Goal: Transaction & Acquisition: Subscribe to service/newsletter

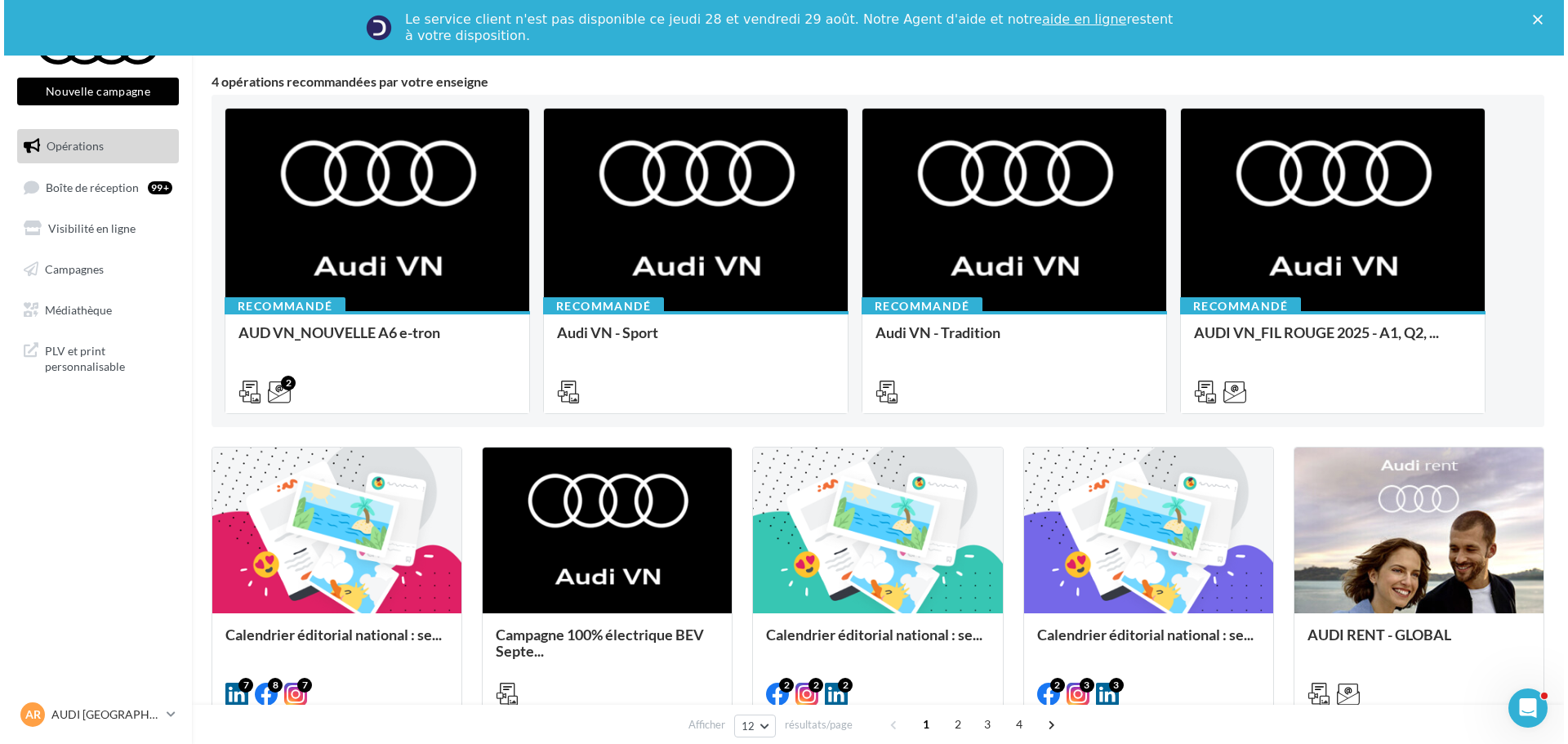
scroll to position [163, 0]
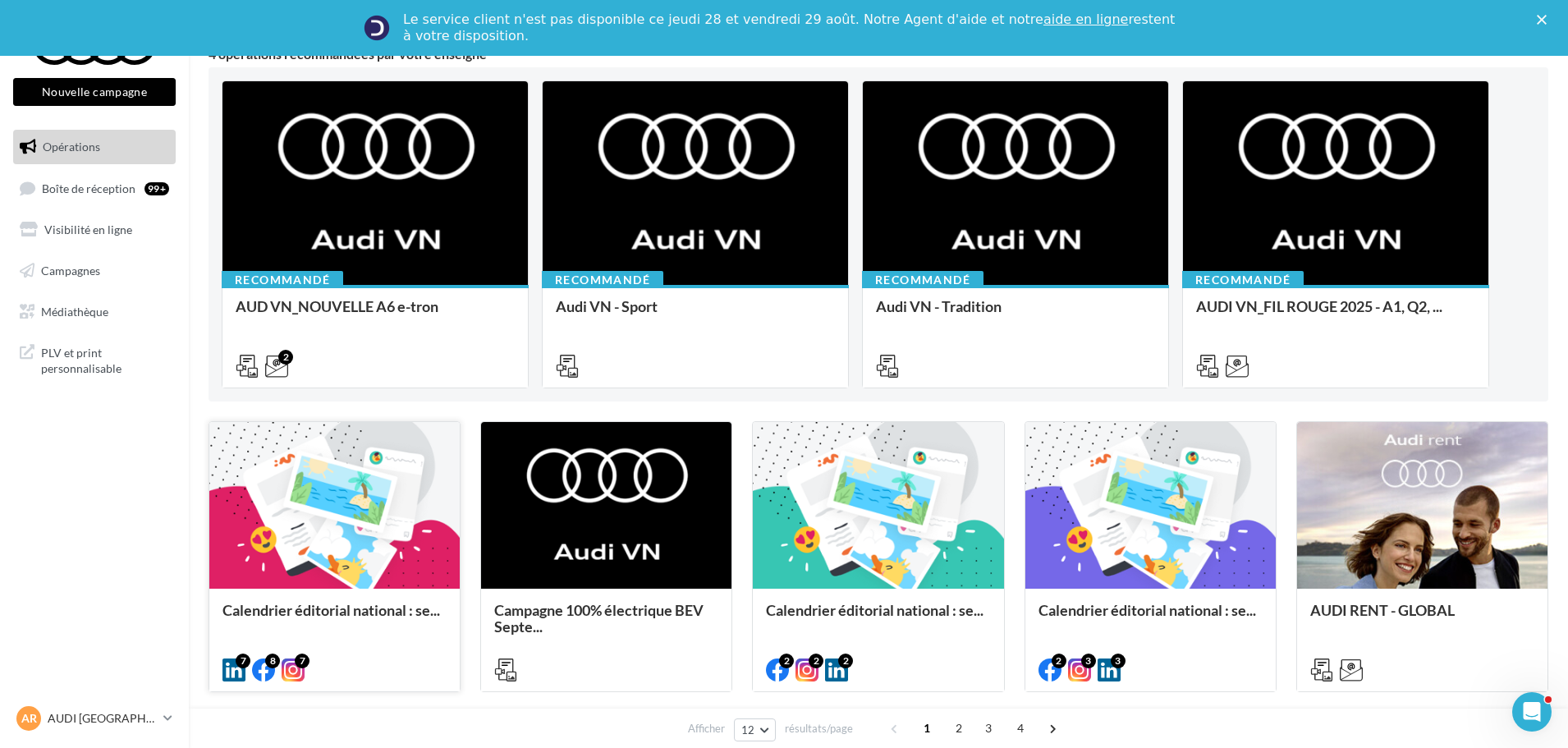
click at [321, 517] on div at bounding box center [334, 506] width 250 height 168
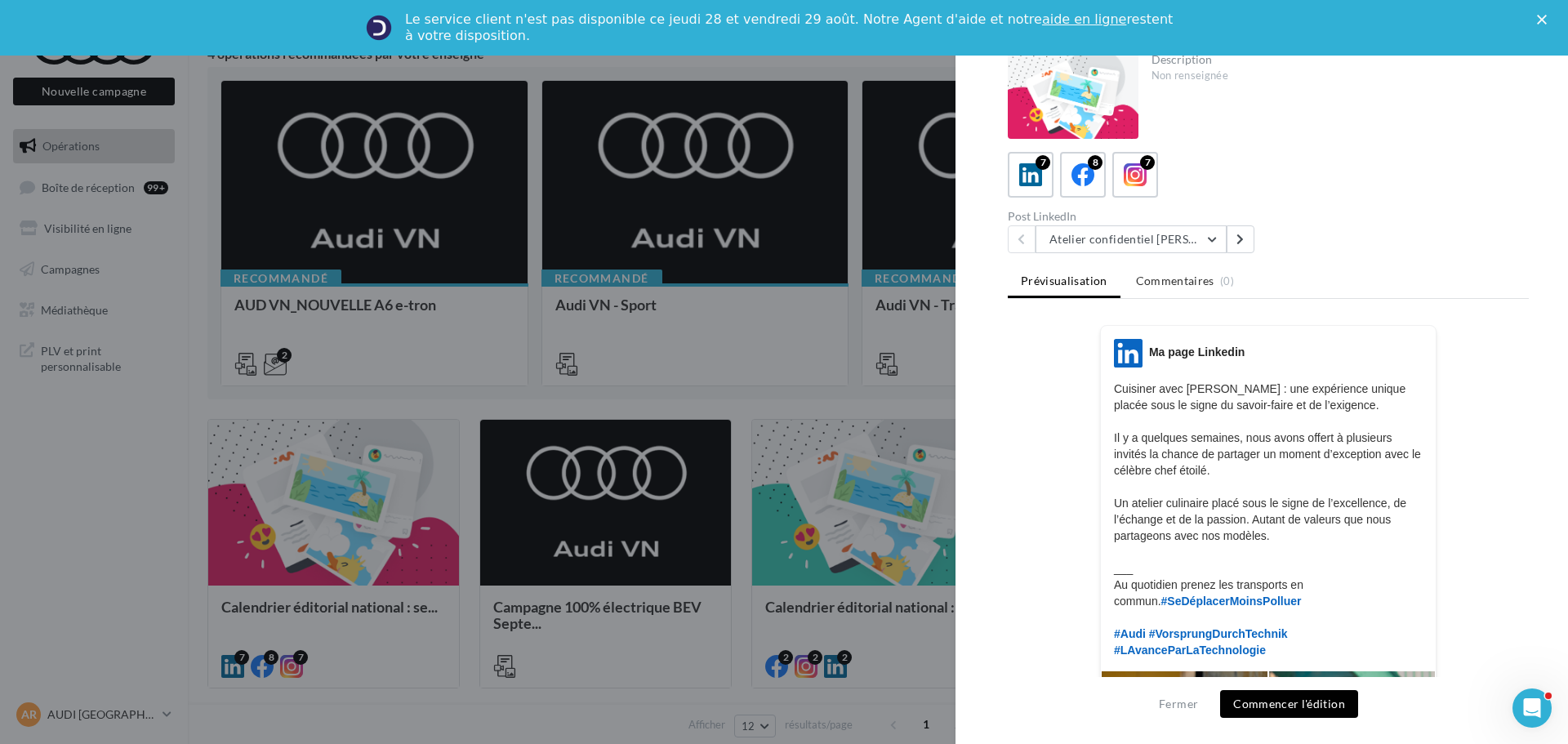
click at [1147, 223] on div "Post LinkedIn Atelier confidentiel Thierry Marx Atelier confidentiel Thierry Ma…" at bounding box center [1141, 232] width 267 height 43
click at [1152, 246] on button "Atelier confidentiel [PERSON_NAME]" at bounding box center [1131, 240] width 191 height 28
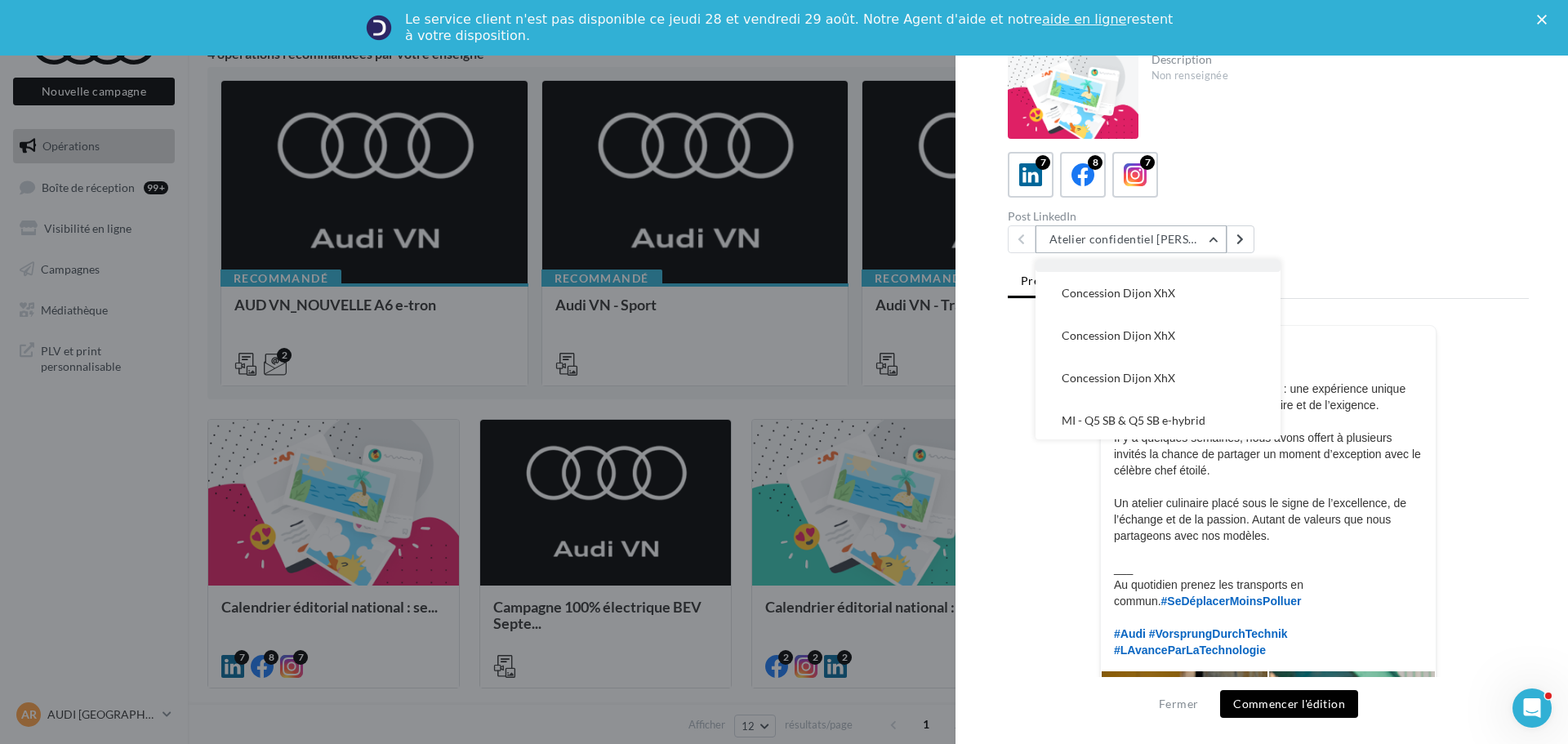
scroll to position [118, 0]
click at [1458, 442] on div "LinkedIn Ma page Linkedin Cuisiner avec Thierry Marx : une expérience unique pl…" at bounding box center [1268, 707] width 521 height 764
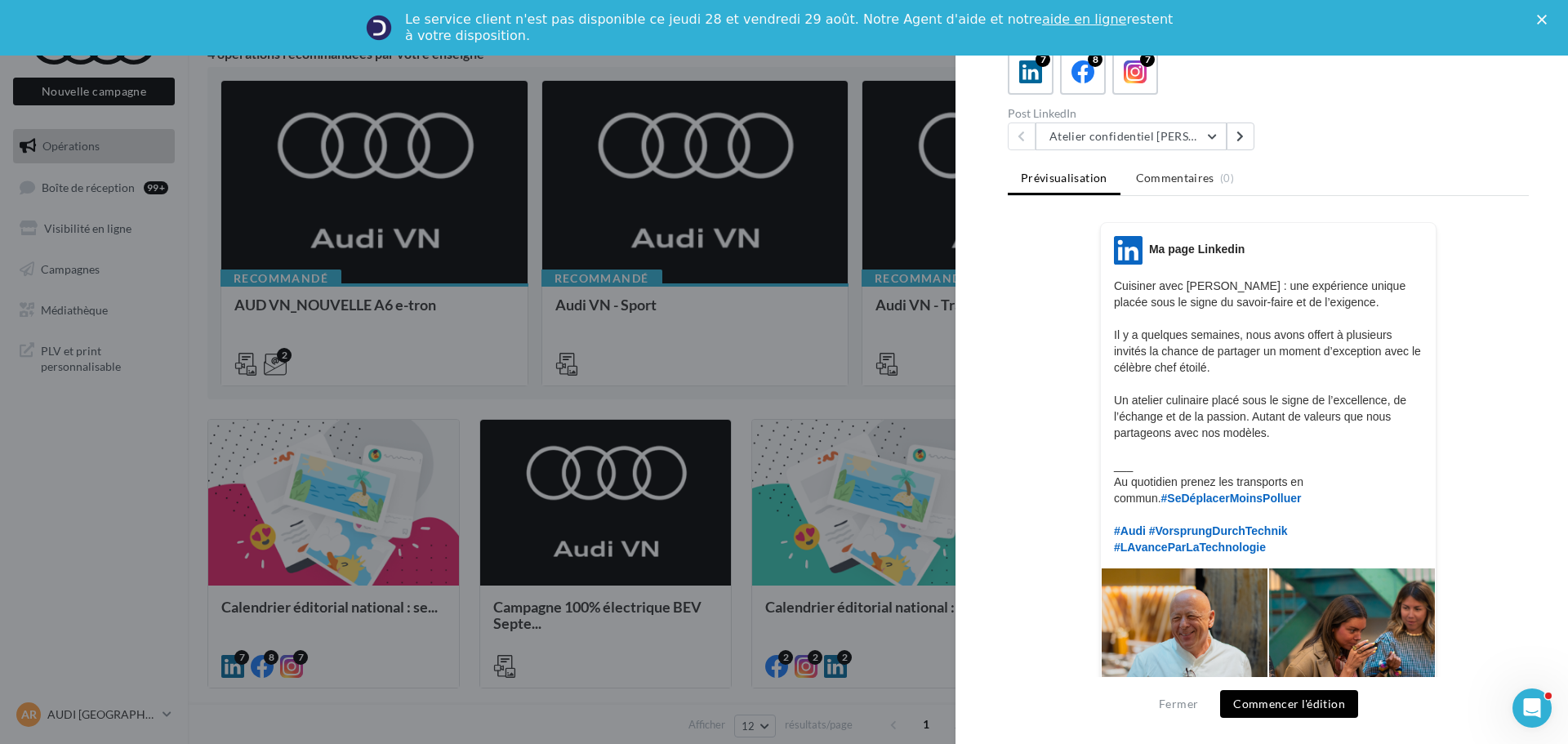
scroll to position [0, 0]
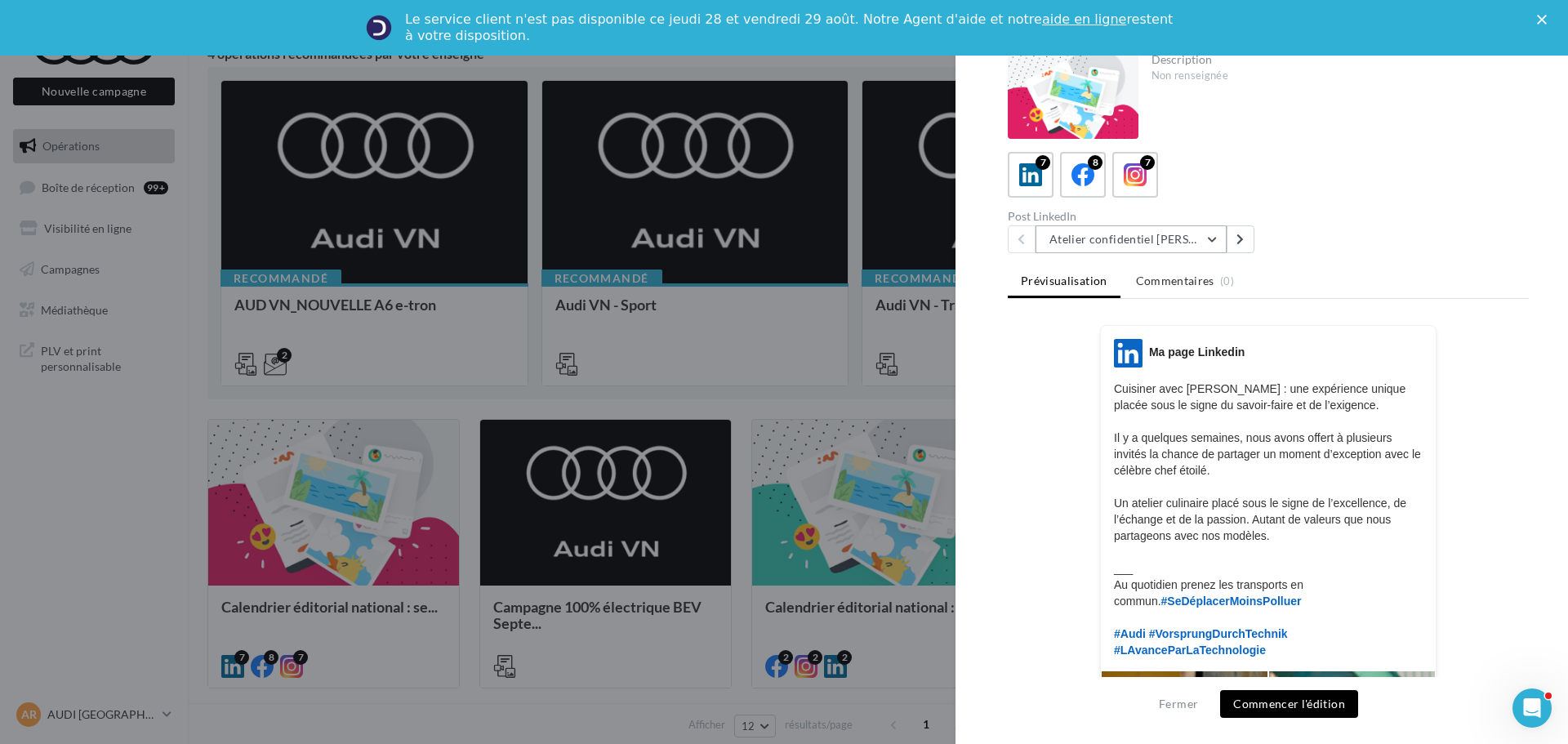
click at [1126, 250] on button "Atelier confidentiel [PERSON_NAME]" at bounding box center [1131, 240] width 191 height 28
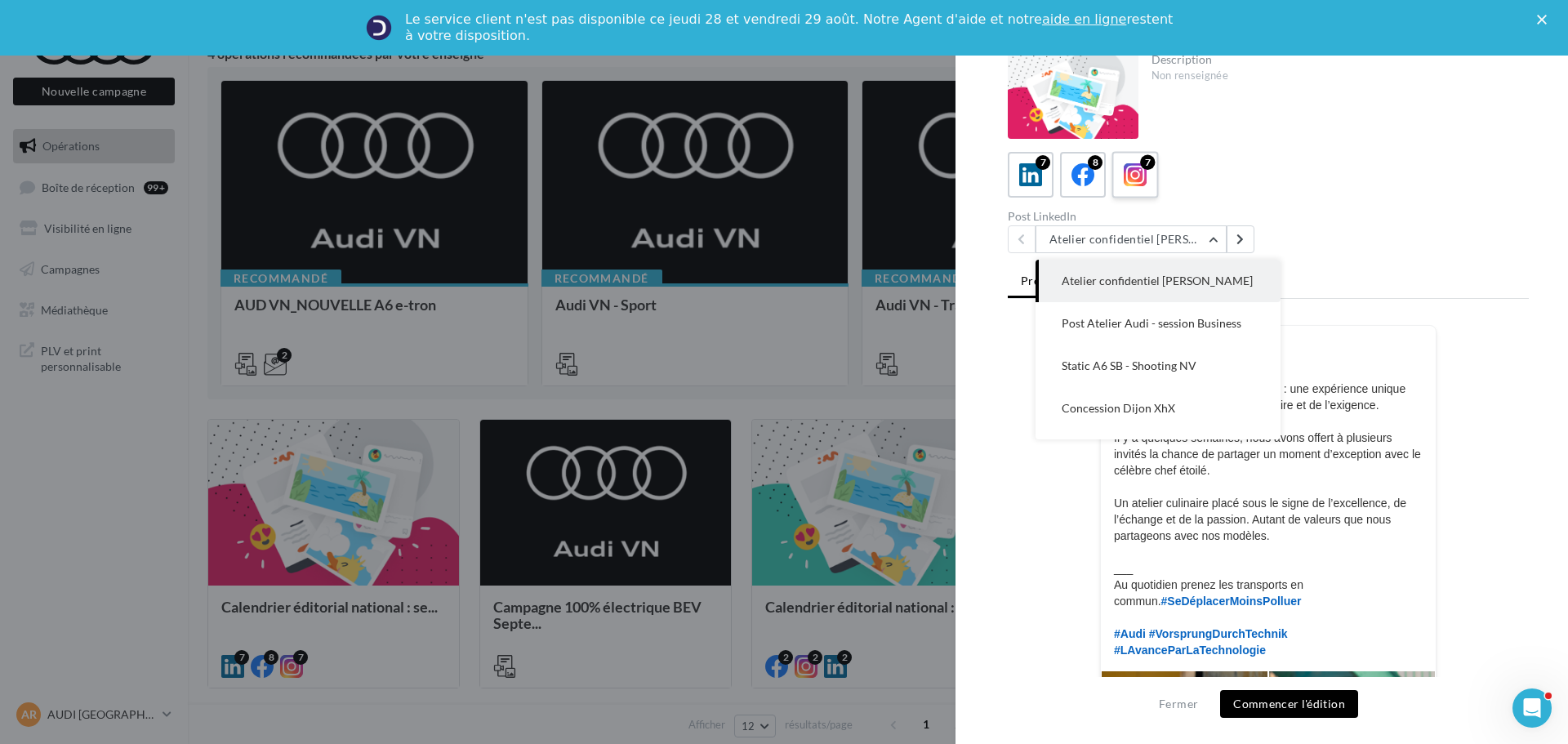
click at [1124, 163] on icon at bounding box center [1136, 175] width 24 height 24
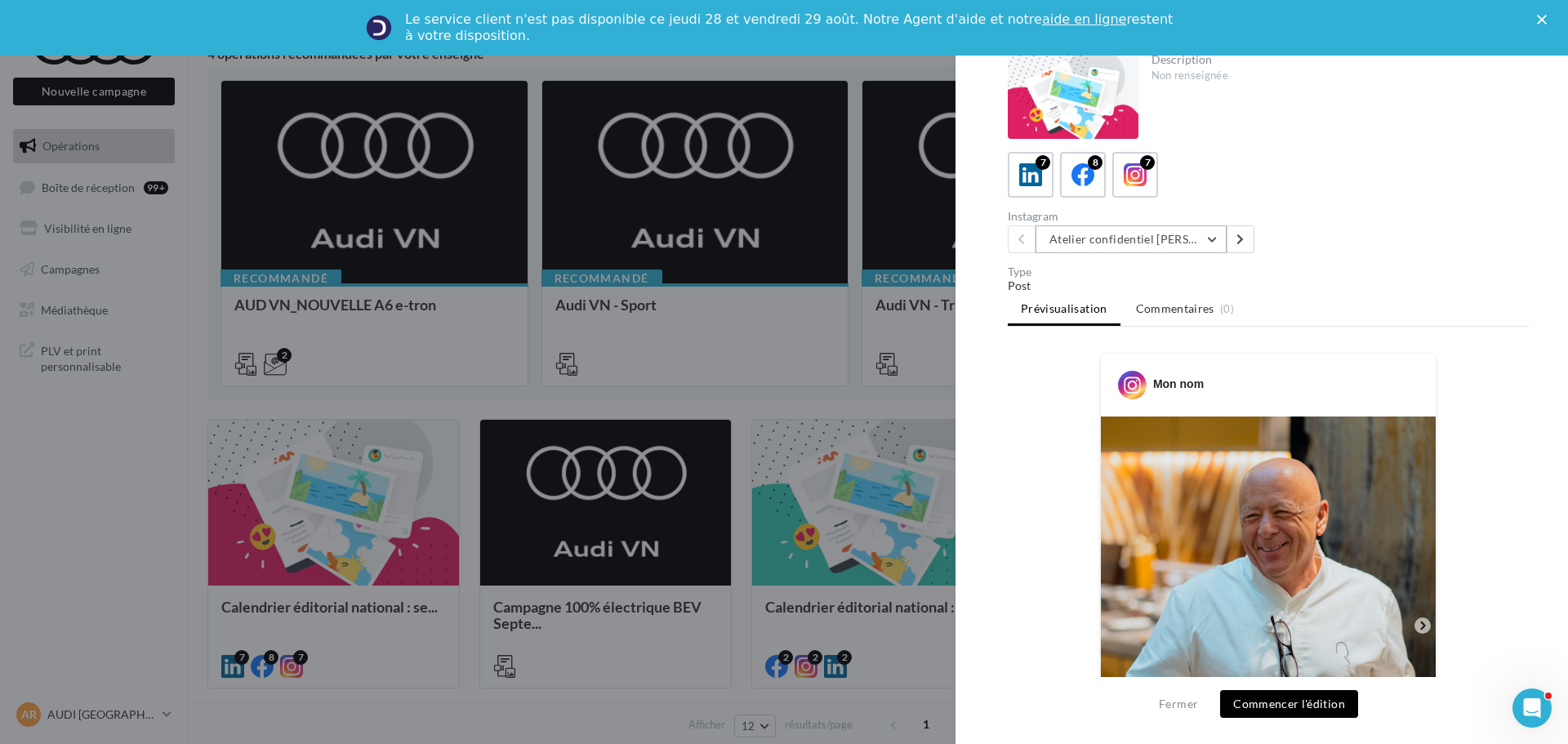
click at [1160, 232] on button "Atelier confidentiel [PERSON_NAME]" at bounding box center [1131, 240] width 191 height 28
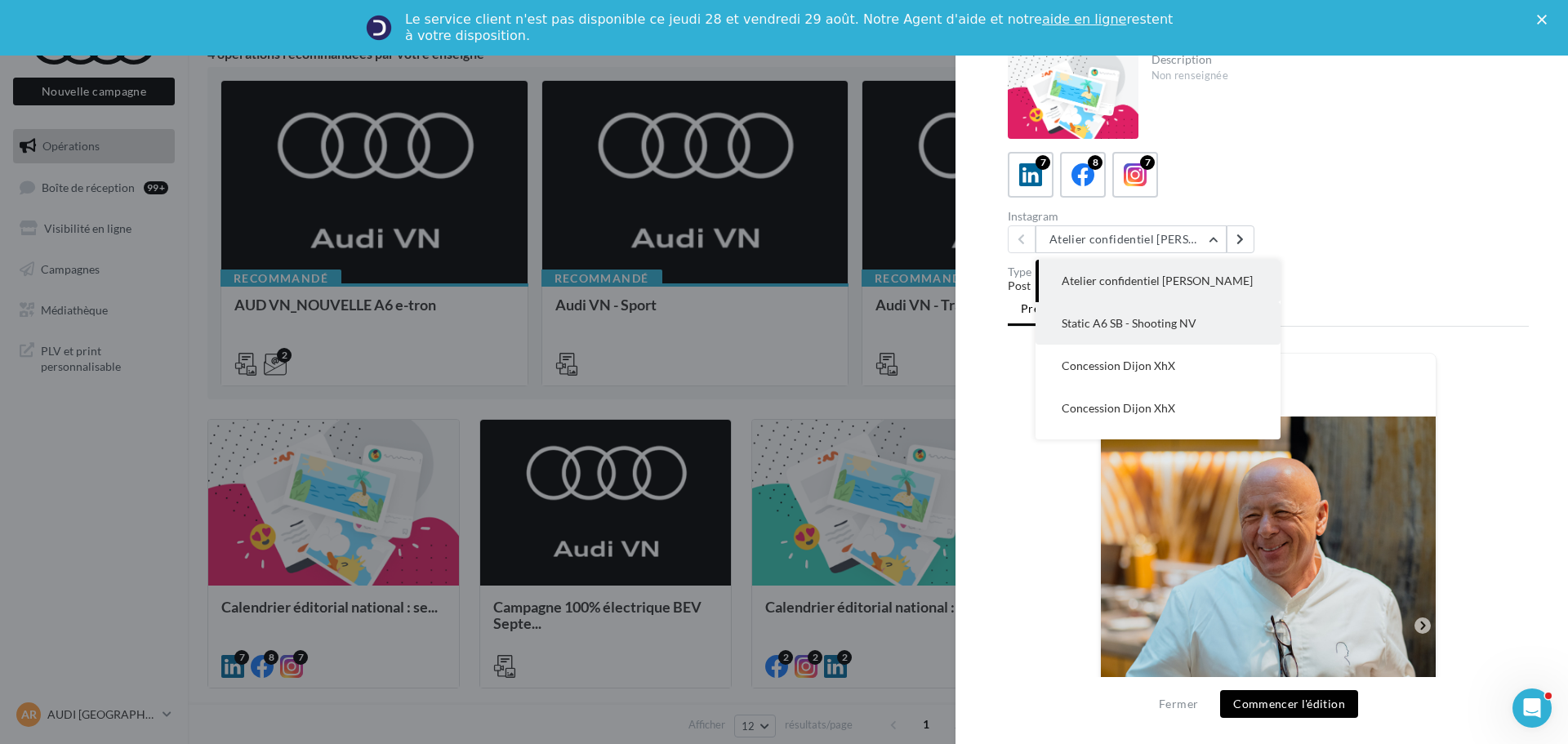
click at [1164, 326] on span "Static A6 SB - Shooting NV" at bounding box center [1129, 323] width 135 height 14
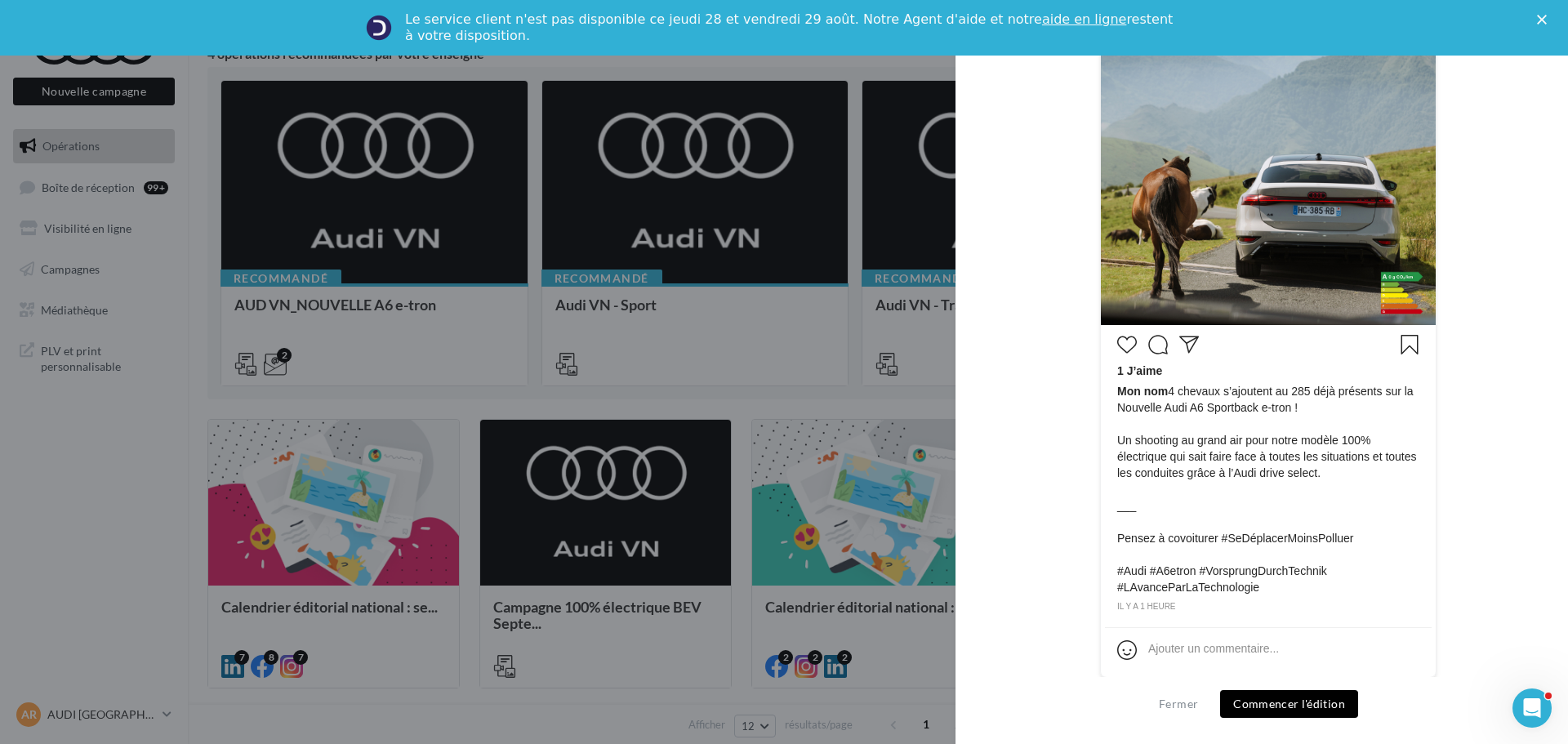
scroll to position [517, 0]
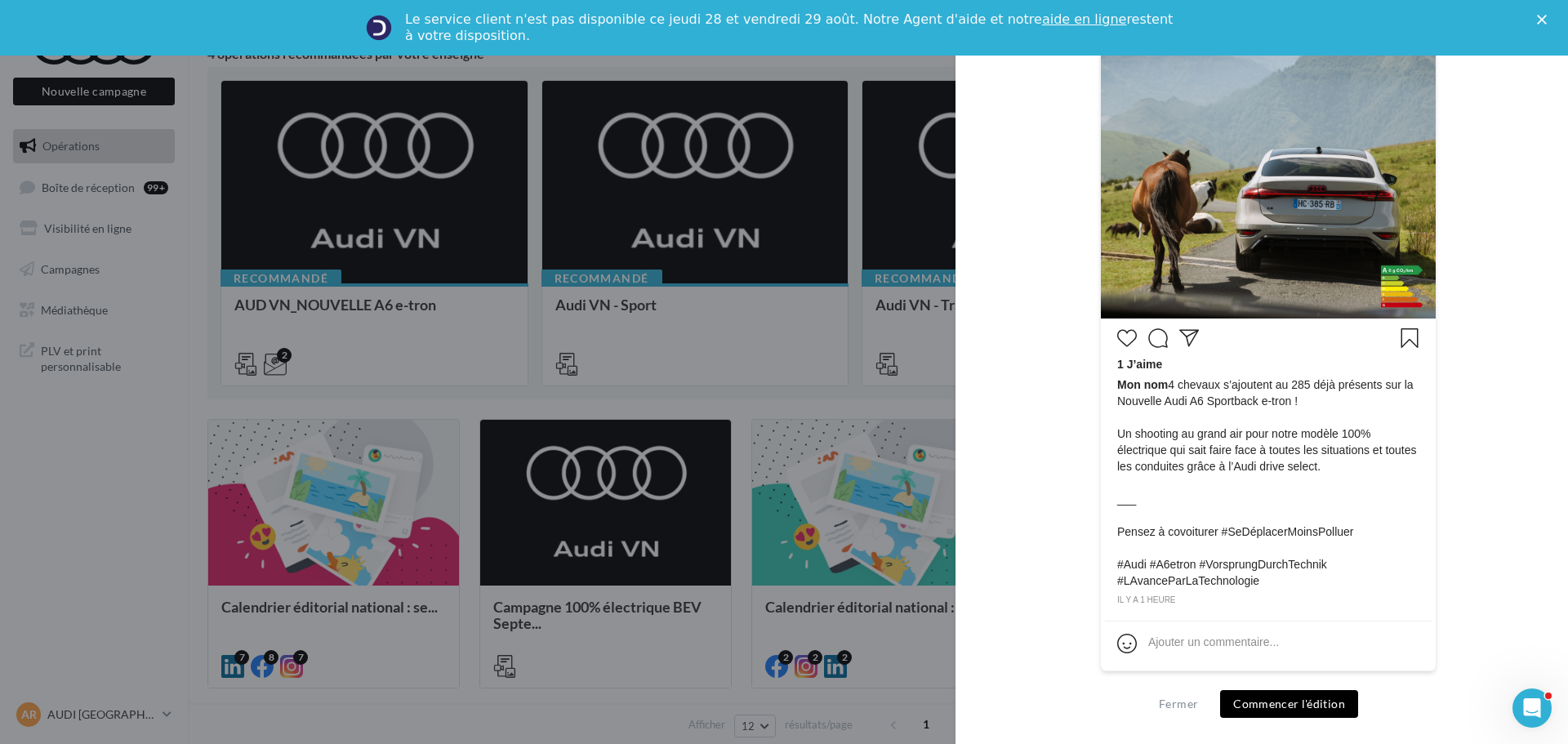
click at [1246, 691] on button "Commencer l'édition" at bounding box center [1290, 704] width 138 height 28
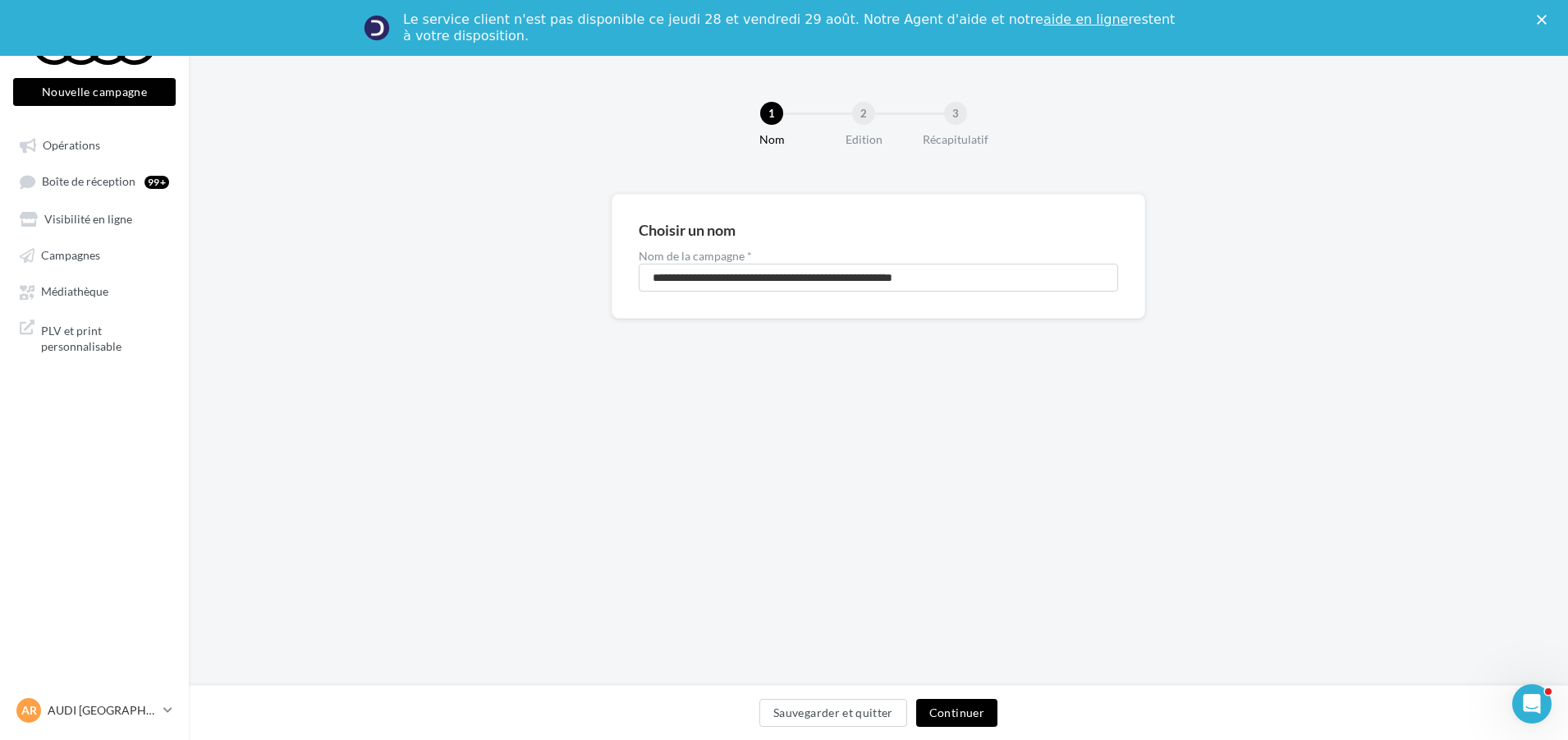
click at [931, 701] on button "Continuer" at bounding box center [957, 713] width 81 height 28
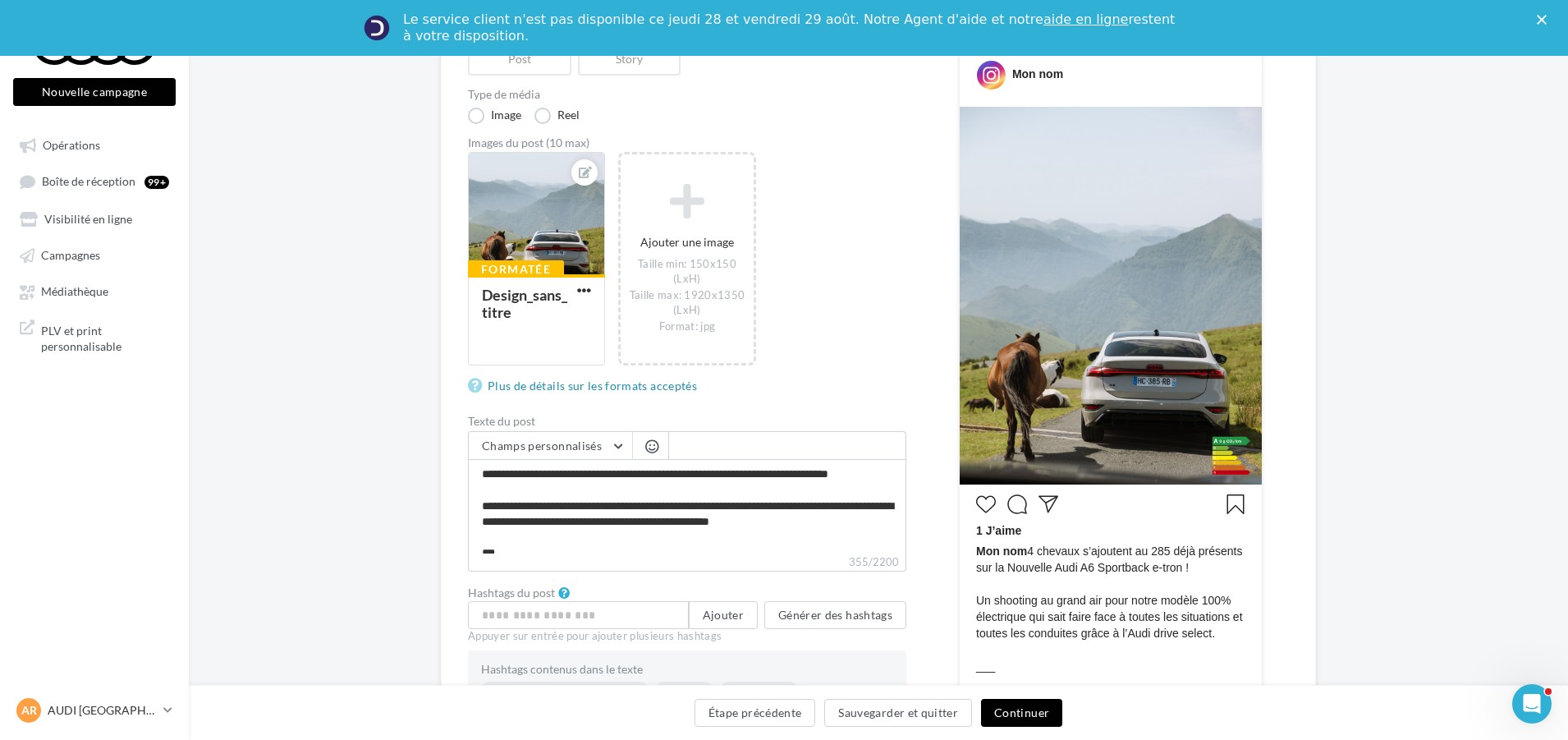
scroll to position [329, 0]
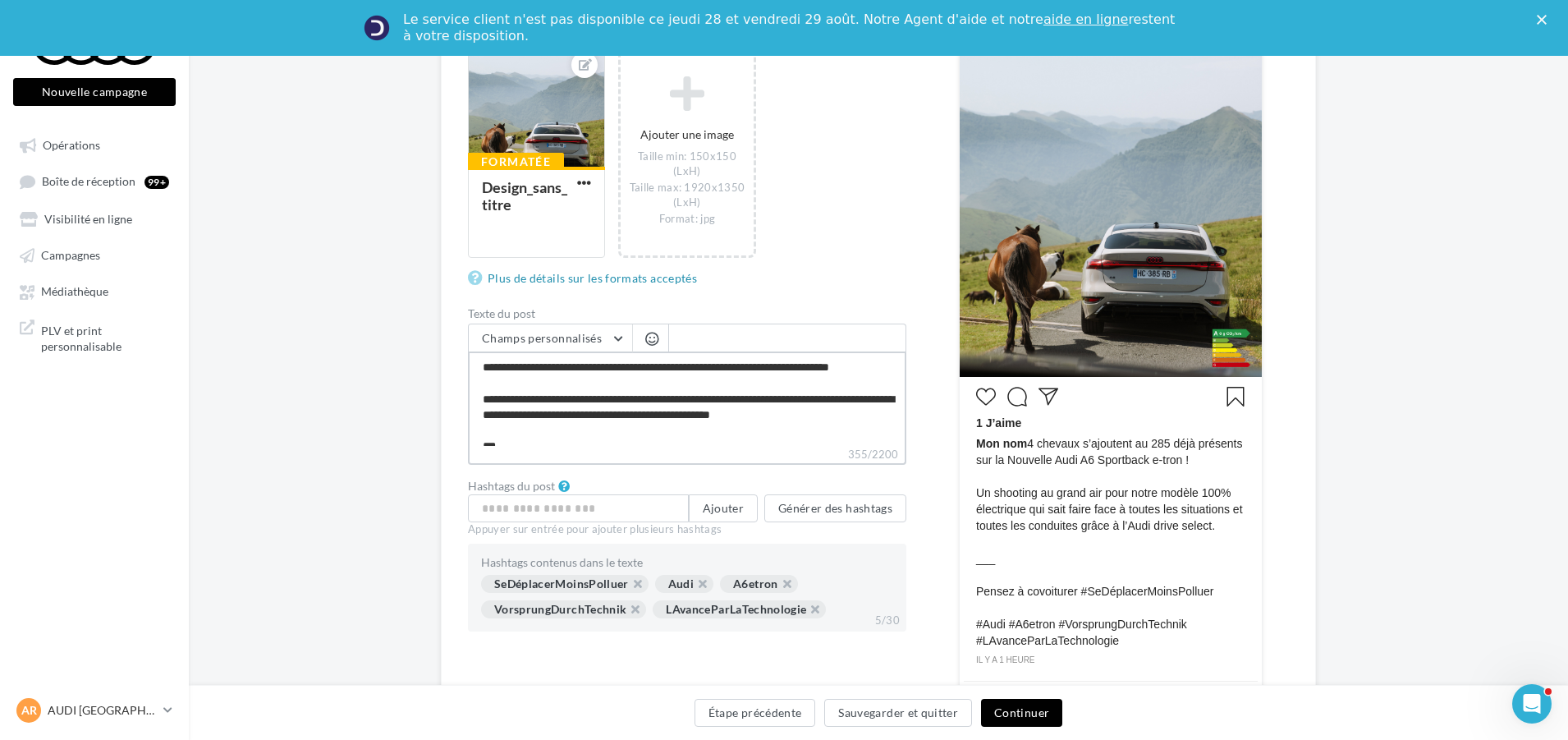
click at [797, 369] on textarea "**********" at bounding box center [687, 398] width 439 height 94
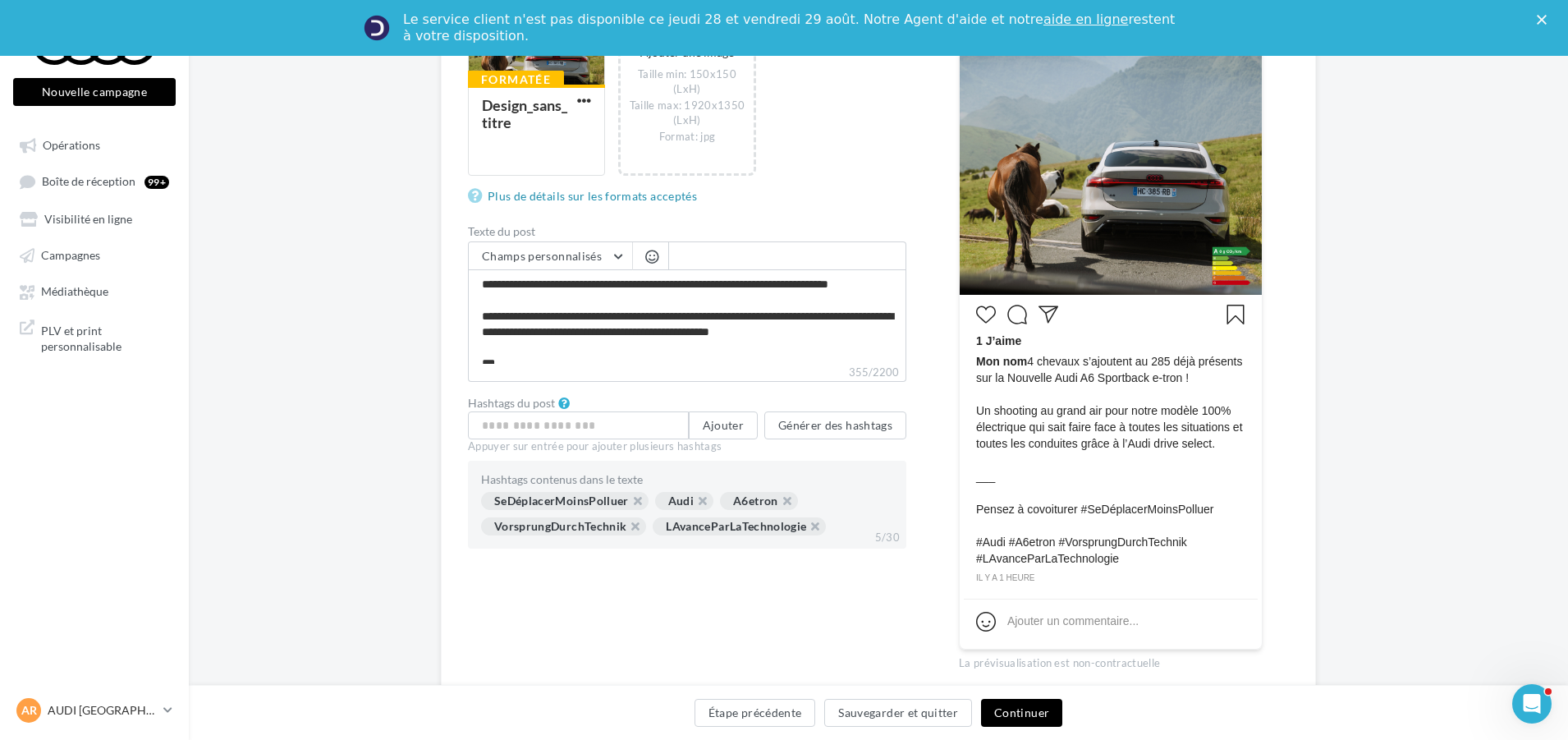
click at [1007, 703] on button "Continuer" at bounding box center [1022, 713] width 81 height 28
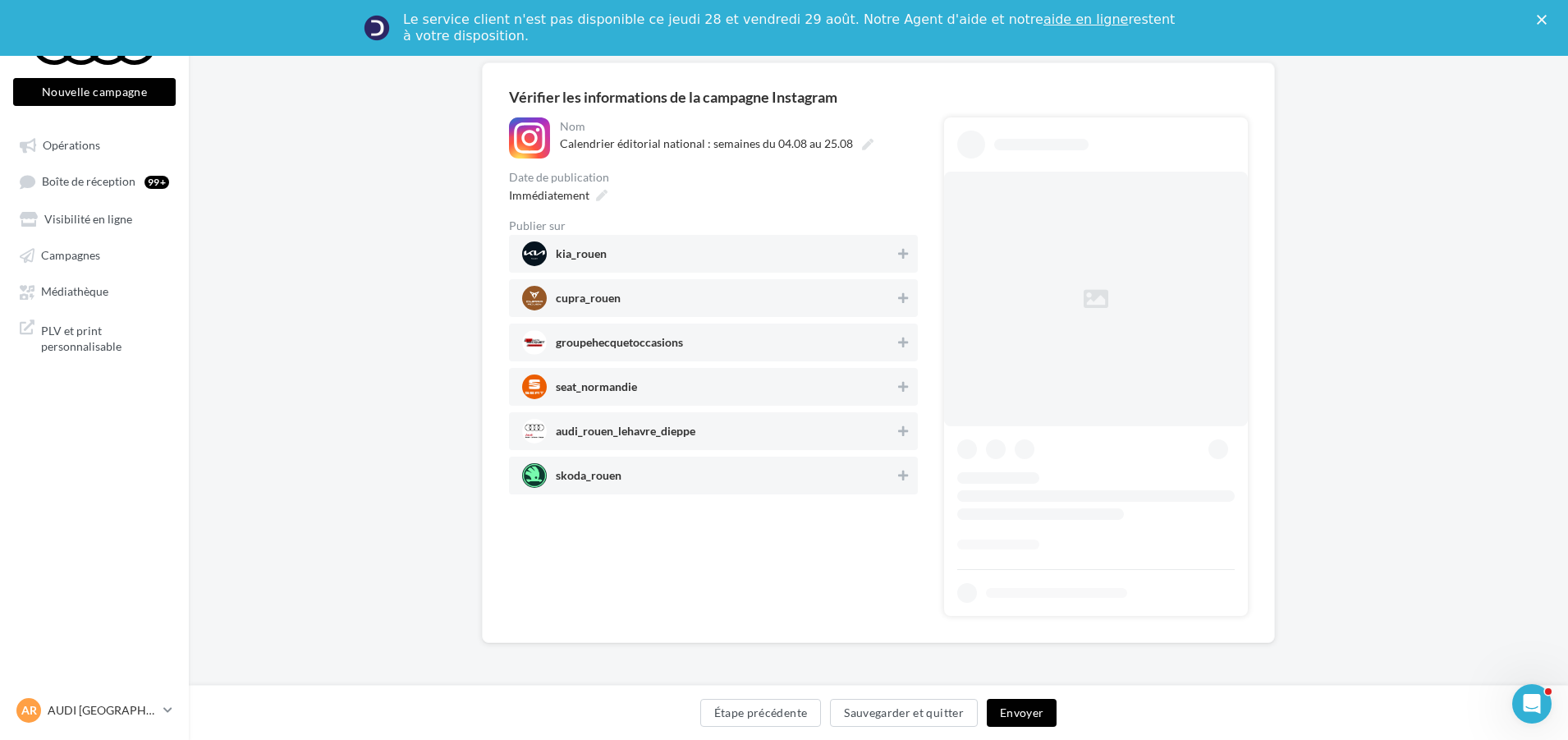
scroll to position [54, 0]
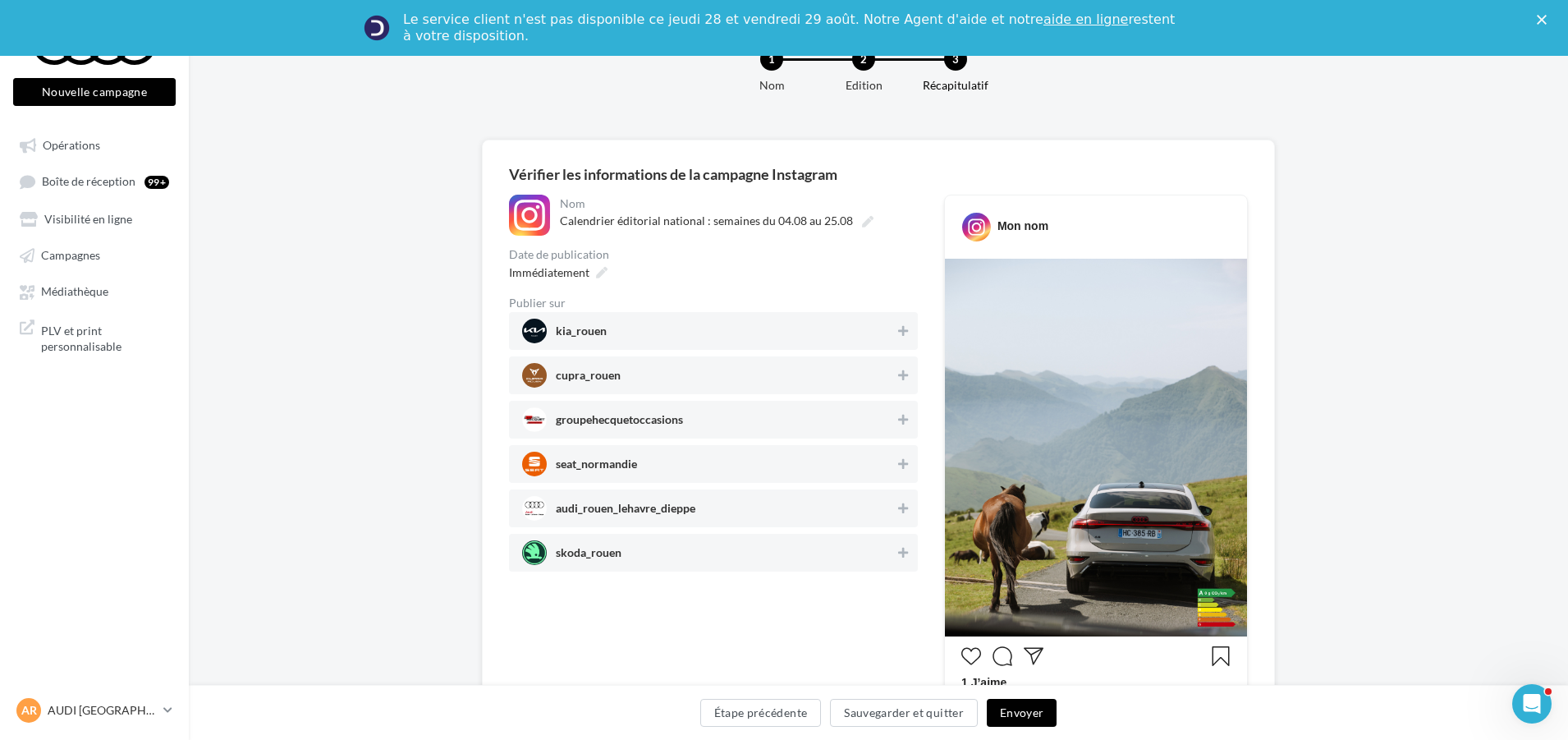
click at [747, 517] on span "audi_rouen_lehavre_dieppe" at bounding box center [709, 508] width 373 height 25
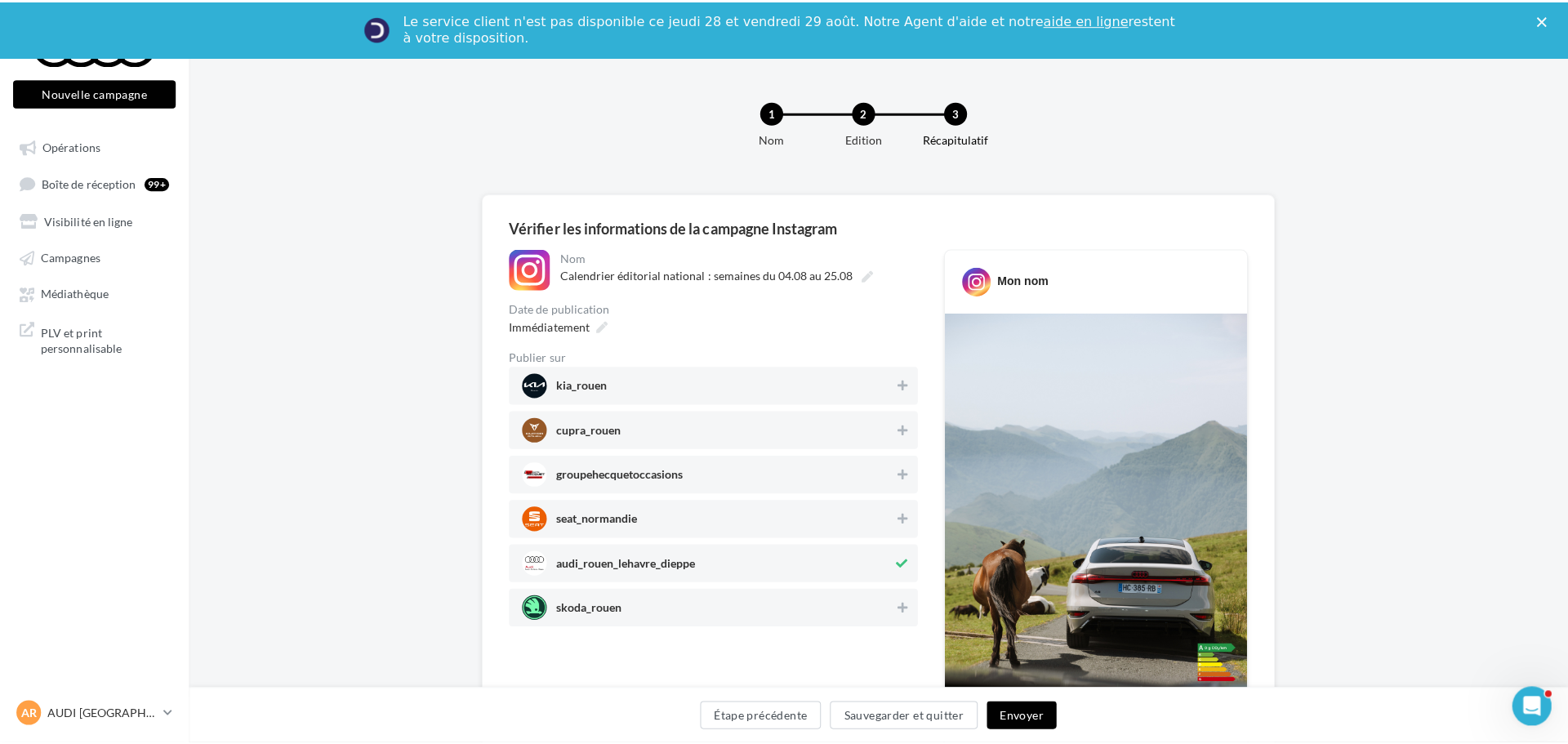
scroll to position [0, 0]
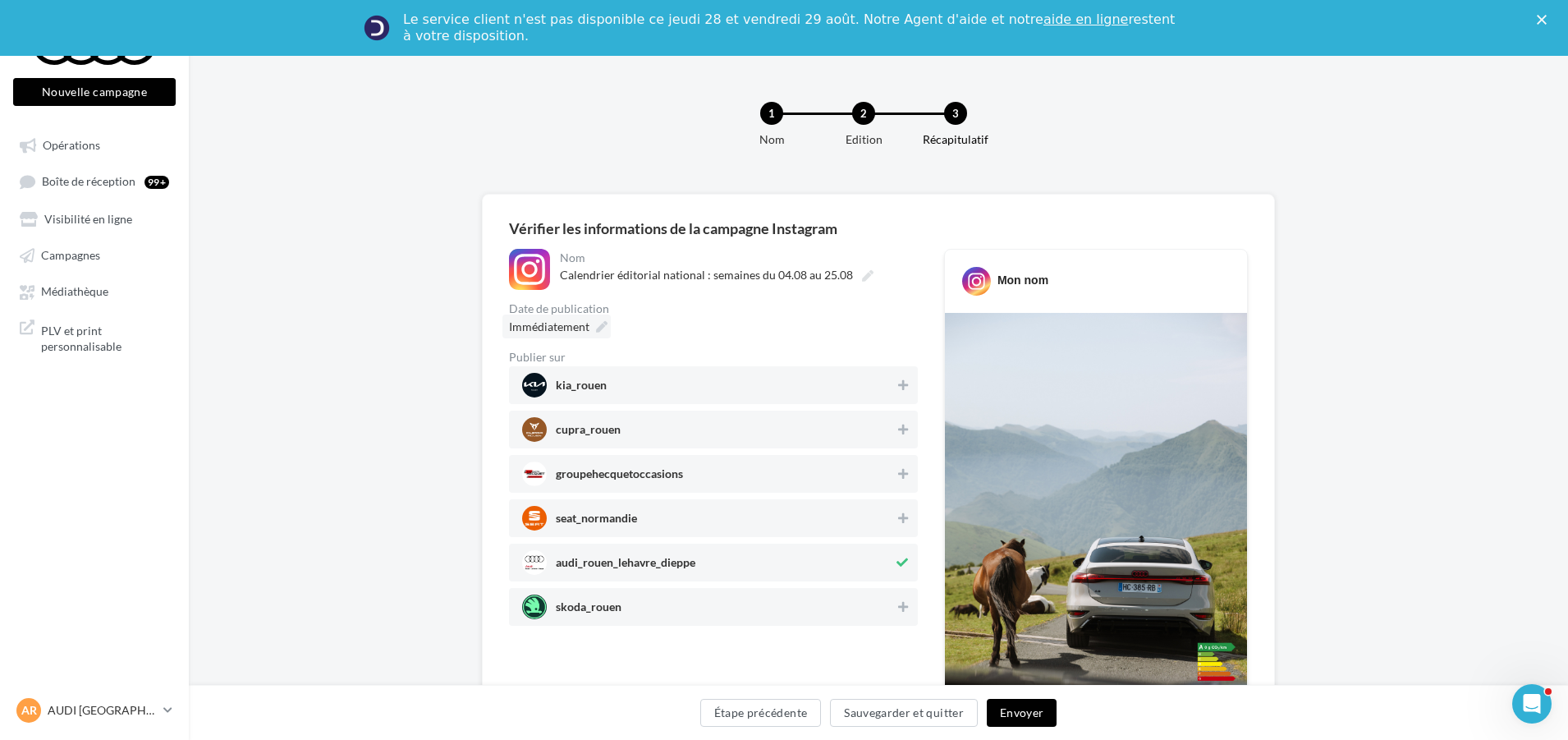
click at [544, 324] on span "Immédiatement" at bounding box center [549, 326] width 80 height 14
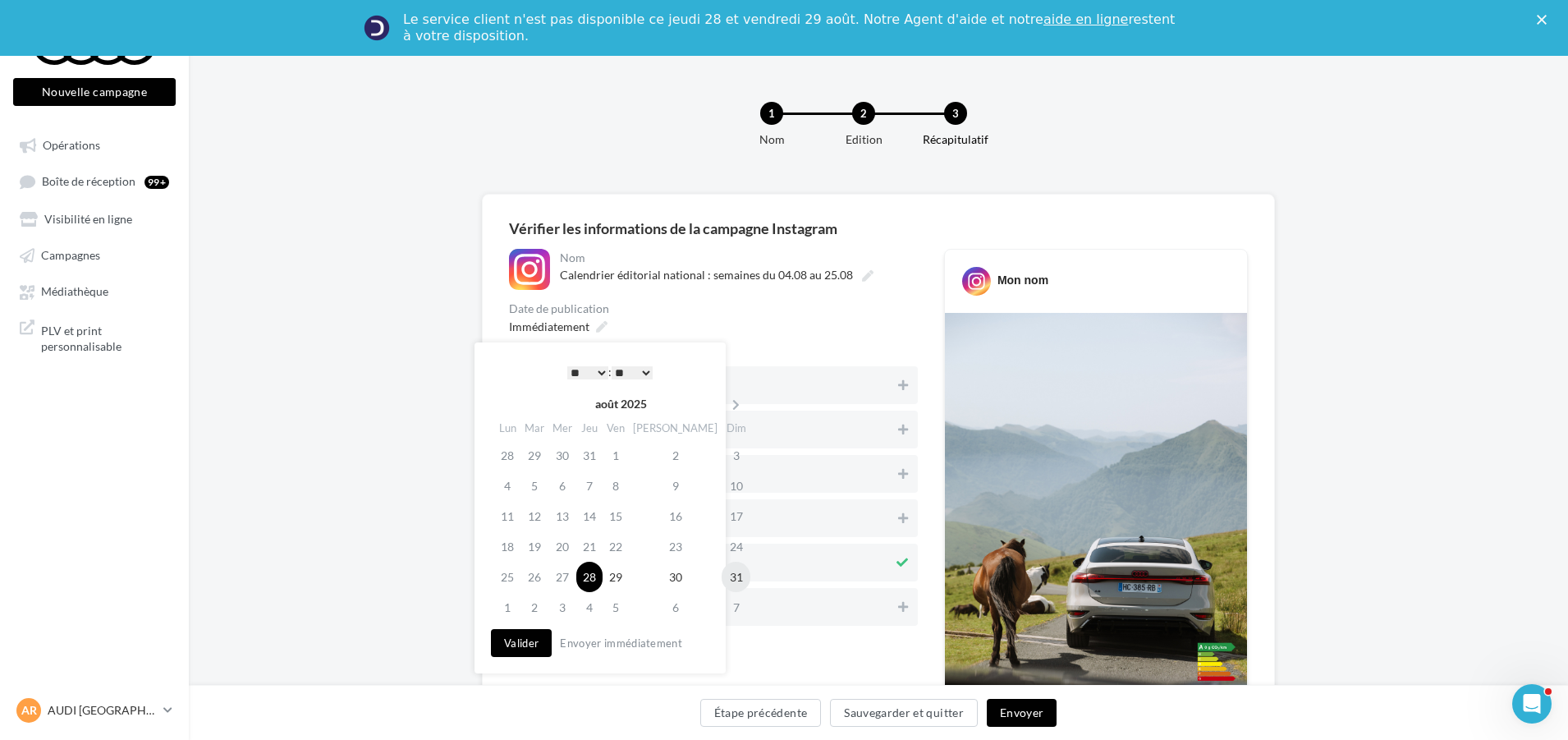
click at [722, 571] on td "31" at bounding box center [736, 576] width 29 height 31
click at [517, 656] on button "Valider" at bounding box center [521, 643] width 60 height 28
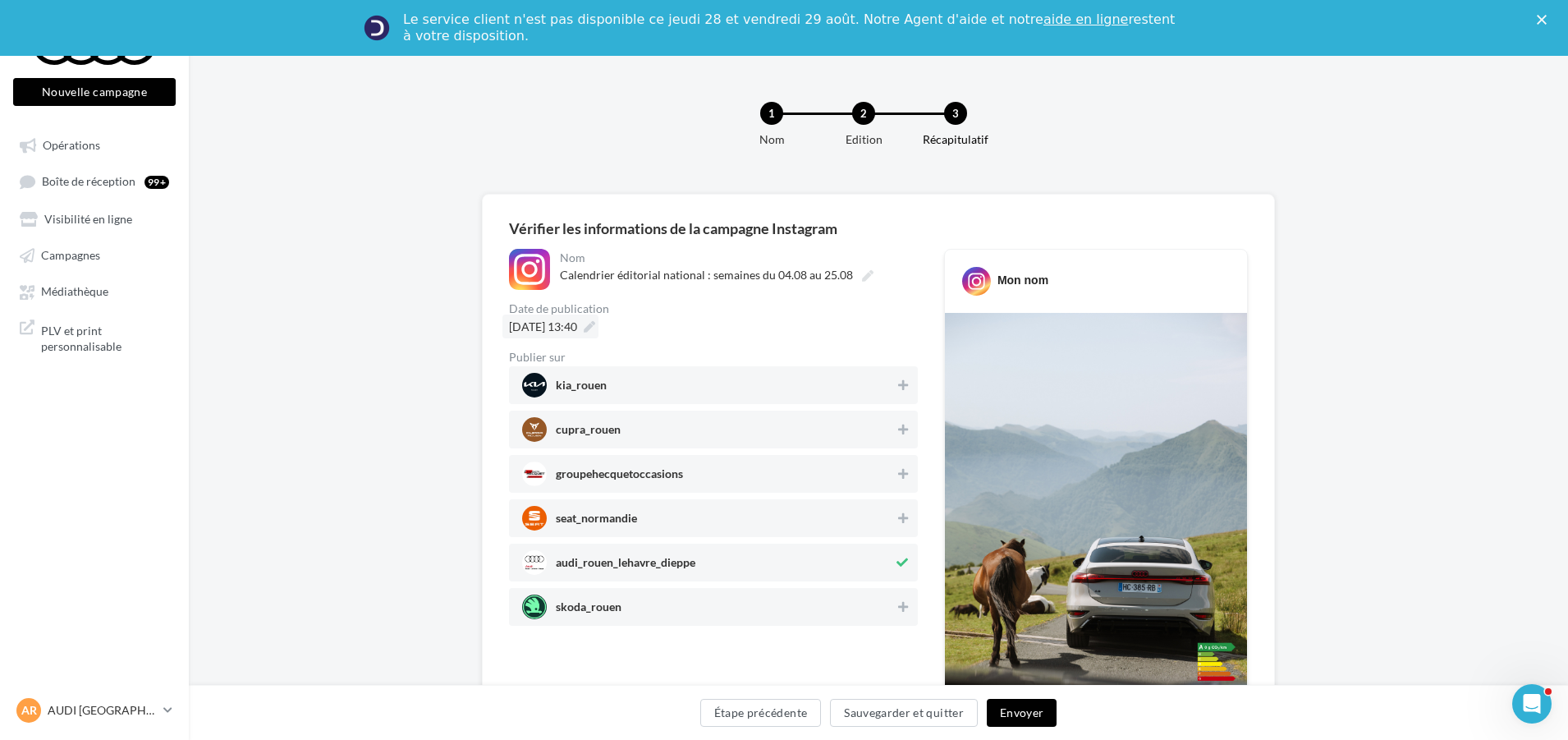
click at [599, 333] on div "31/08/2025 à 13:40" at bounding box center [551, 326] width 96 height 24
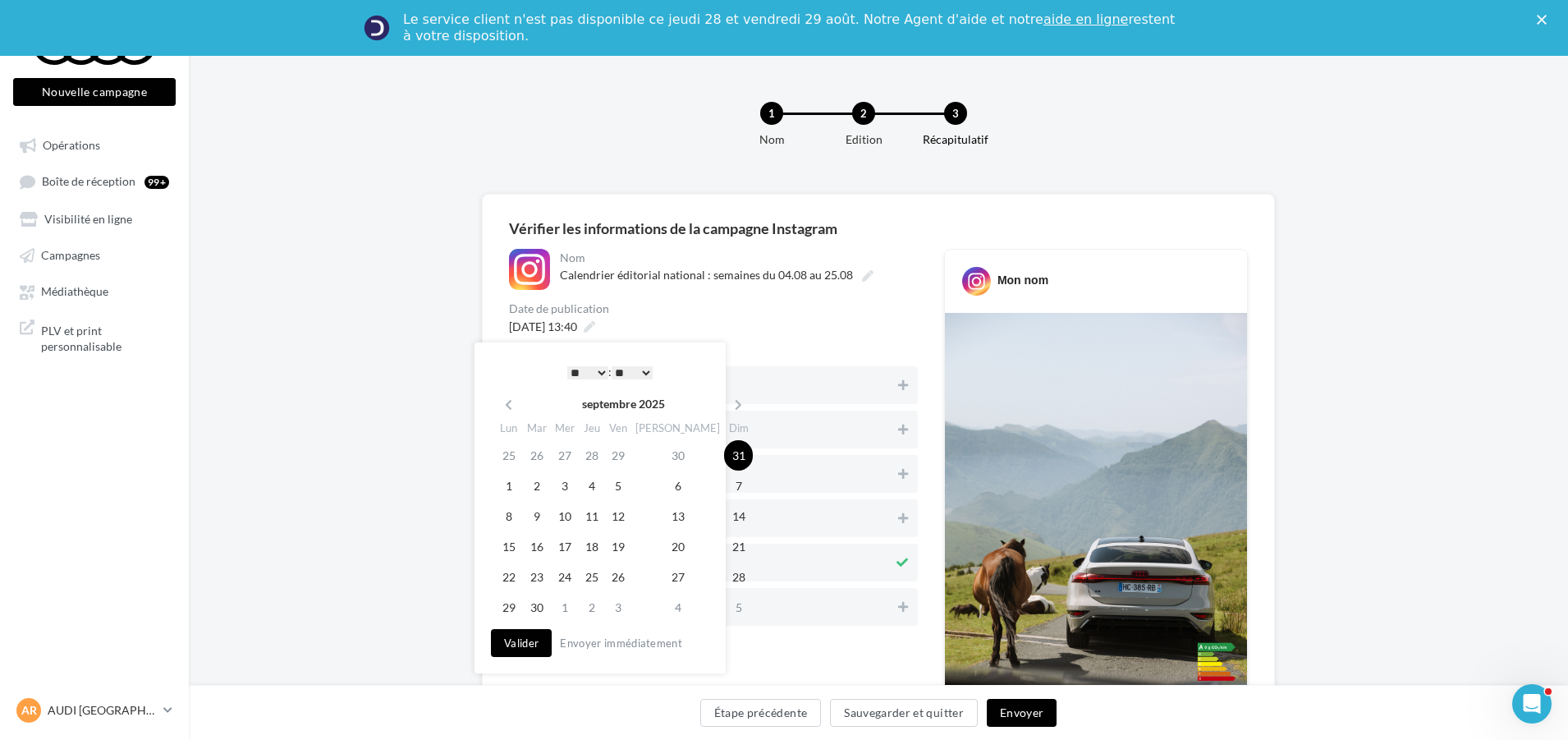
click at [599, 378] on select "* * * * * * * * * * ** ** ** ** ** ** ** ** ** ** ** ** ** **" at bounding box center [588, 372] width 41 height 13
click at [647, 381] on div "* * * * * * * * * * ** ** ** ** ** ** ** ** ** ** ** ** ** ** : ** ** ** ** ** …" at bounding box center [610, 372] width 166 height 25
click at [646, 377] on select "** ** ** ** ** **" at bounding box center [632, 372] width 41 height 13
click at [503, 652] on button "Valider" at bounding box center [521, 643] width 60 height 28
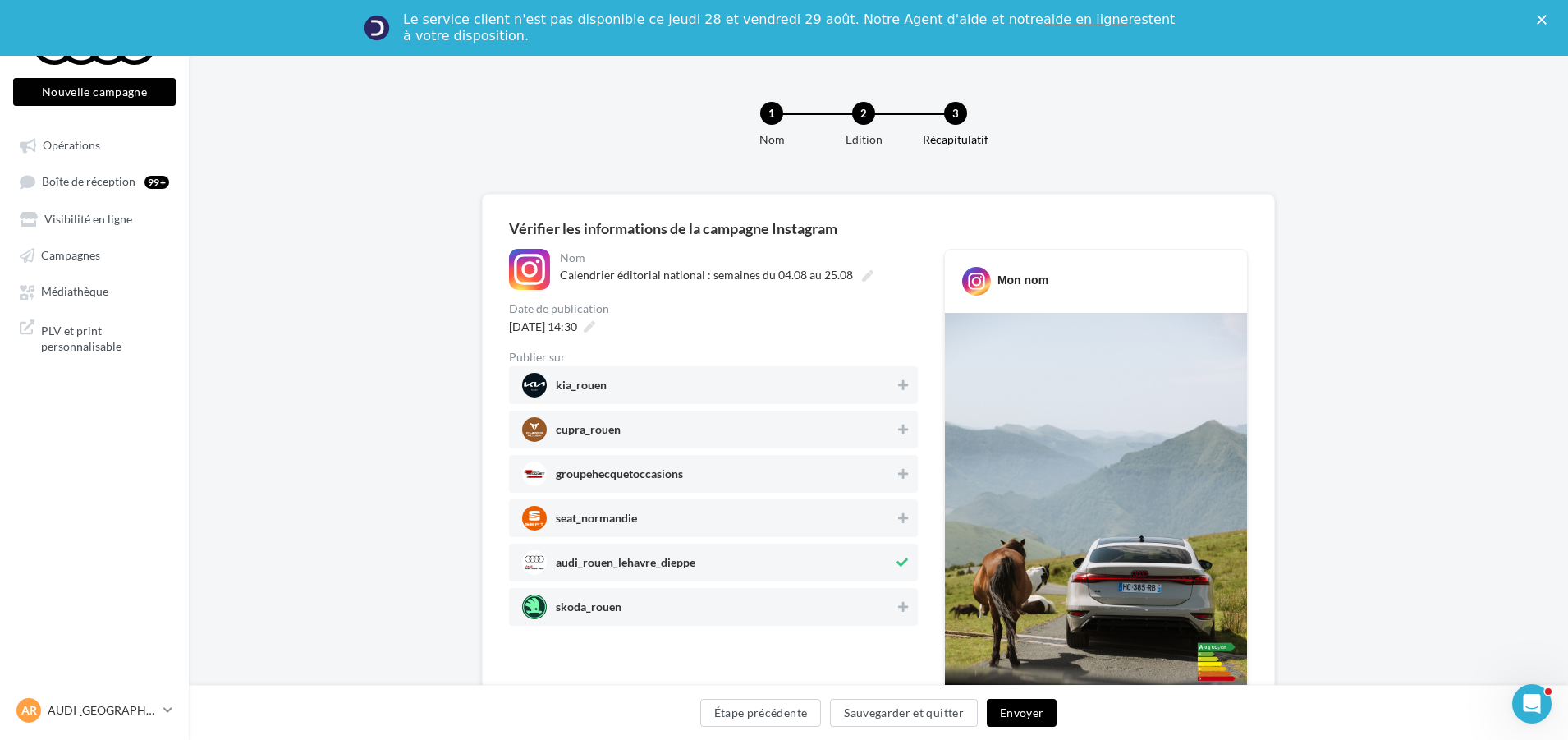
click at [1026, 709] on button "Envoyer" at bounding box center [1022, 713] width 70 height 28
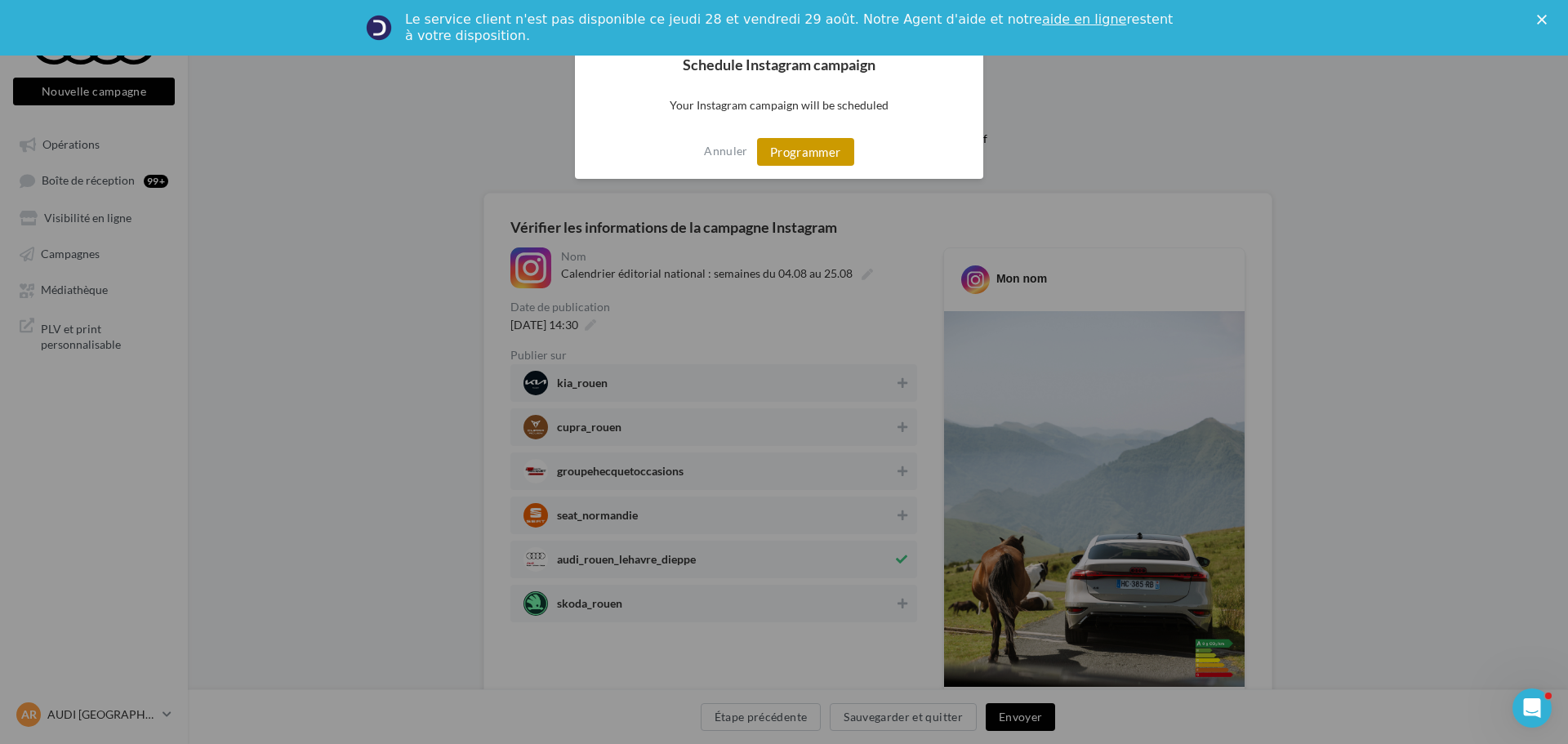
click at [774, 143] on button "Programmer" at bounding box center [805, 152] width 97 height 28
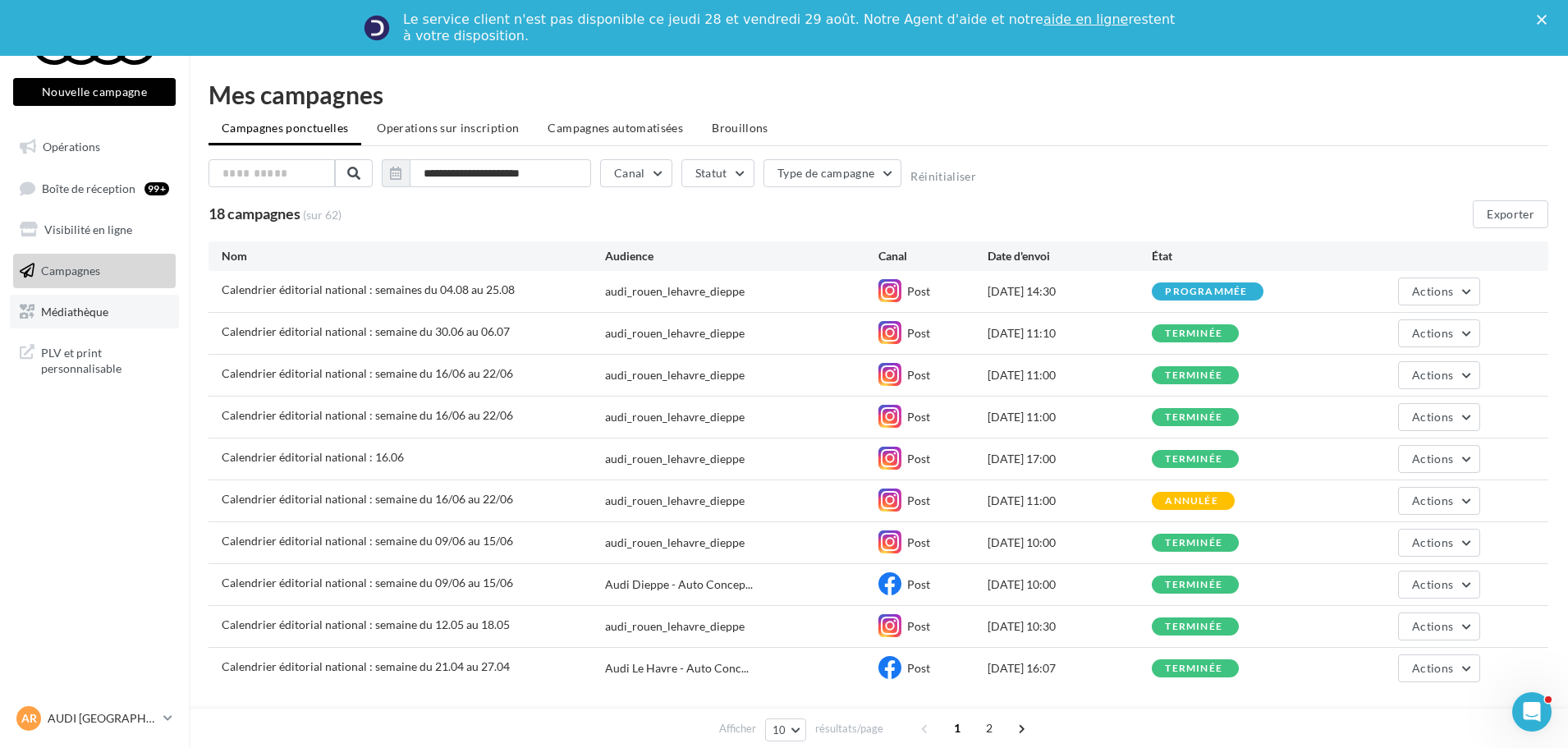
click at [75, 317] on span "Médiathèque" at bounding box center [75, 311] width 67 height 14
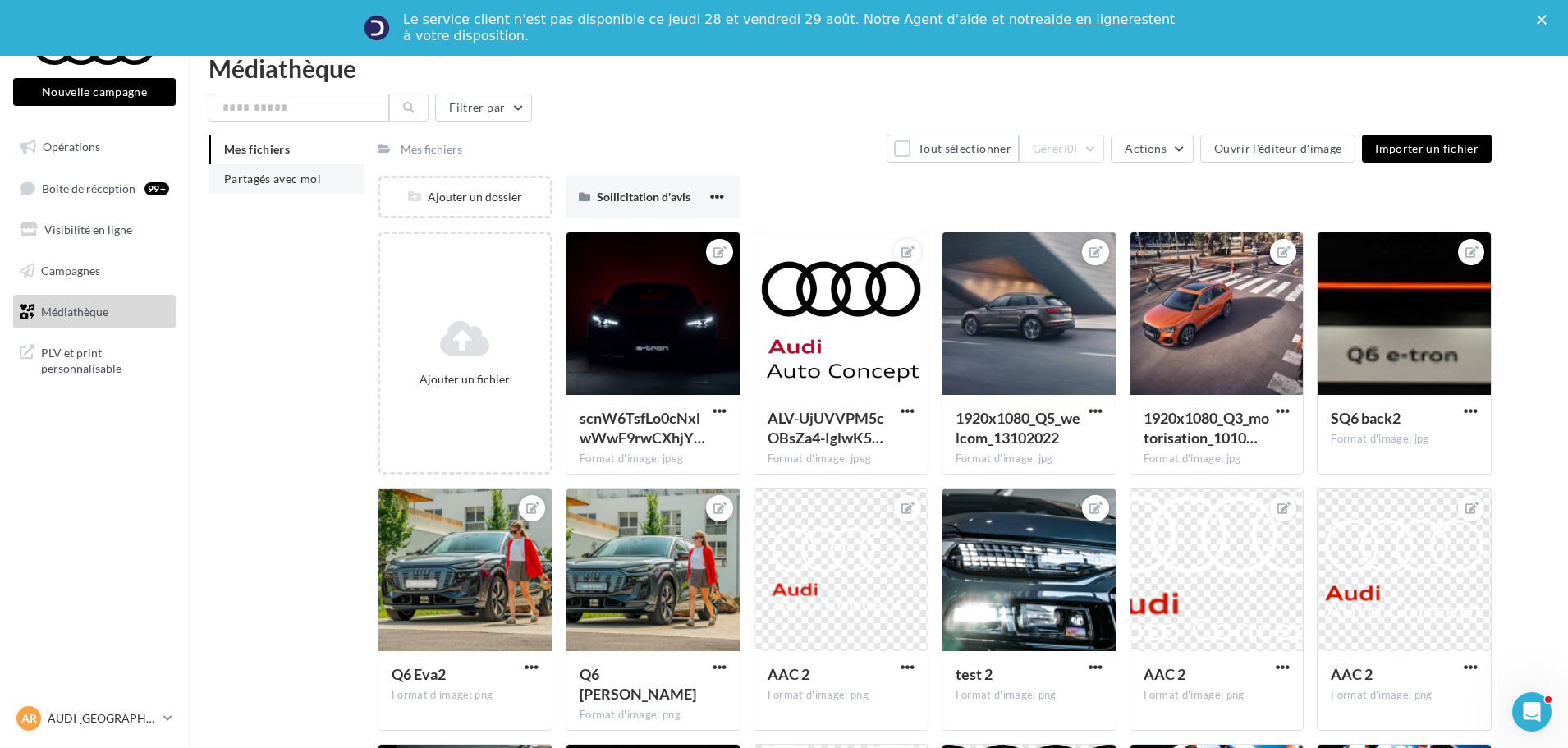
click at [257, 186] on li "Partagés avec moi" at bounding box center [286, 179] width 156 height 30
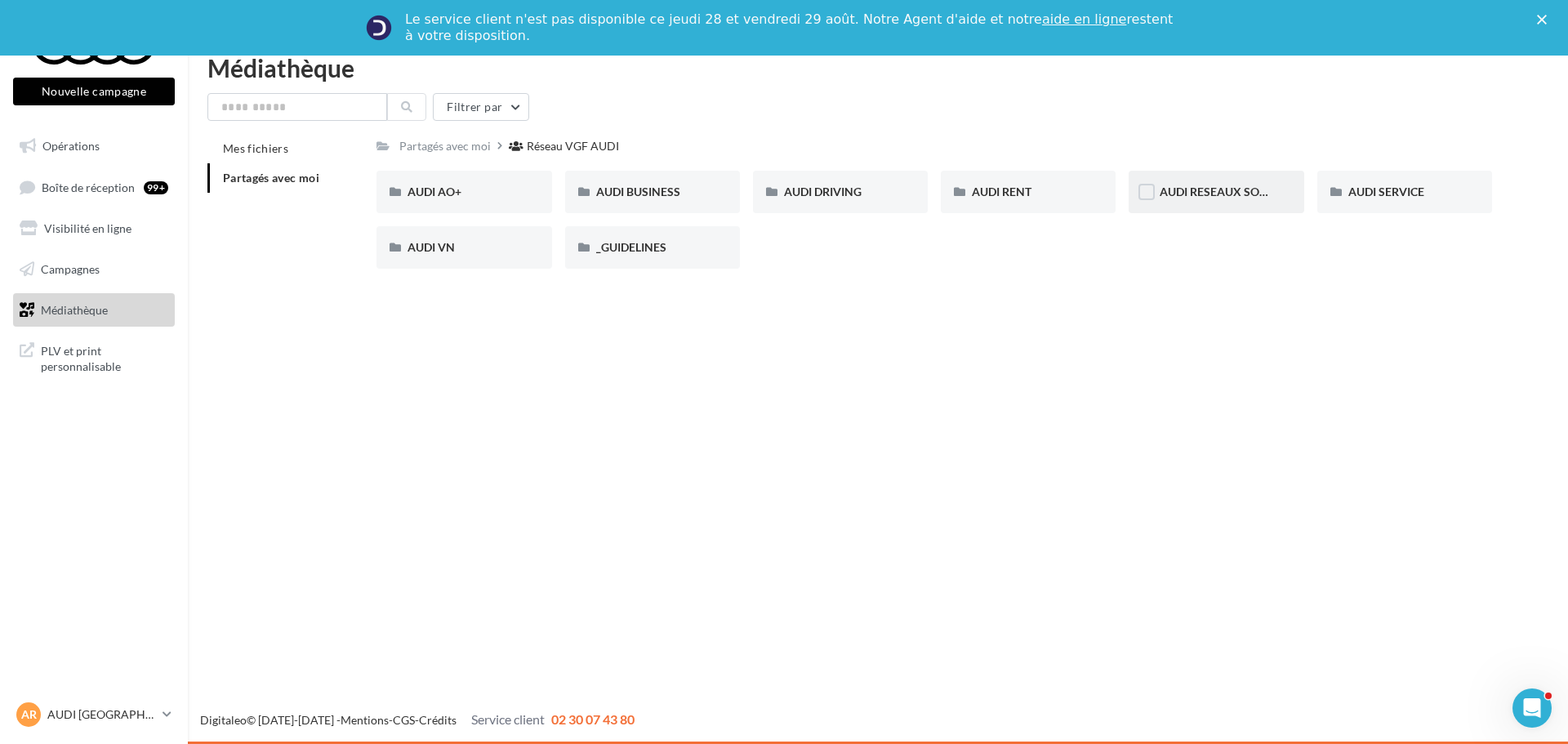
click at [1253, 201] on div "AUDI RESEAUX SOCIAUX" at bounding box center [1216, 192] width 175 height 43
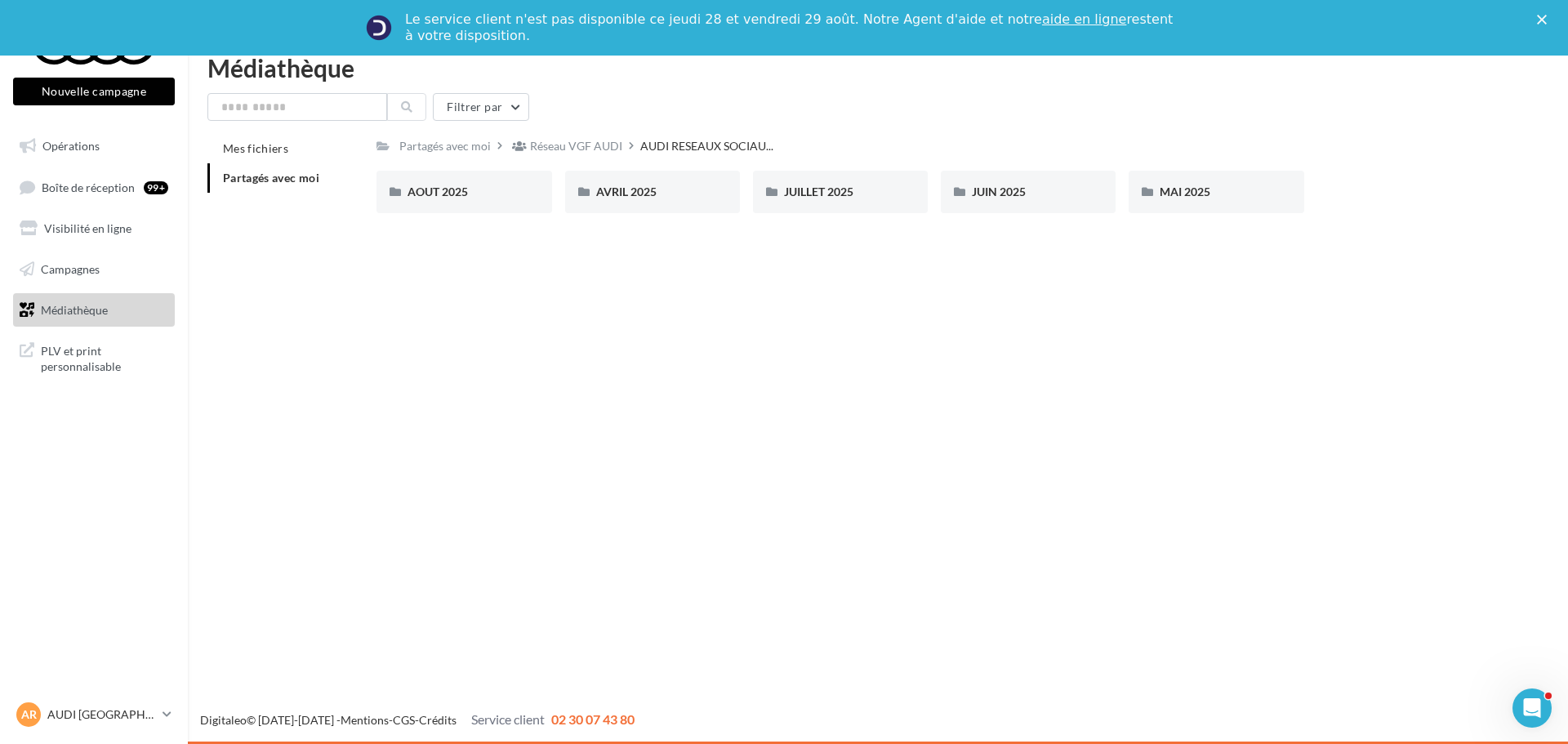
drag, startPoint x: 1247, startPoint y: 197, endPoint x: 432, endPoint y: 241, distance: 816.2
click at [484, 392] on div "Nouvelle campagne Nouvelle campagne Opérations Boîte de réception 99+ Visibilit…" at bounding box center [784, 400] width 1568 height 689
click at [435, 209] on div "AOUT 2025" at bounding box center [464, 192] width 175 height 43
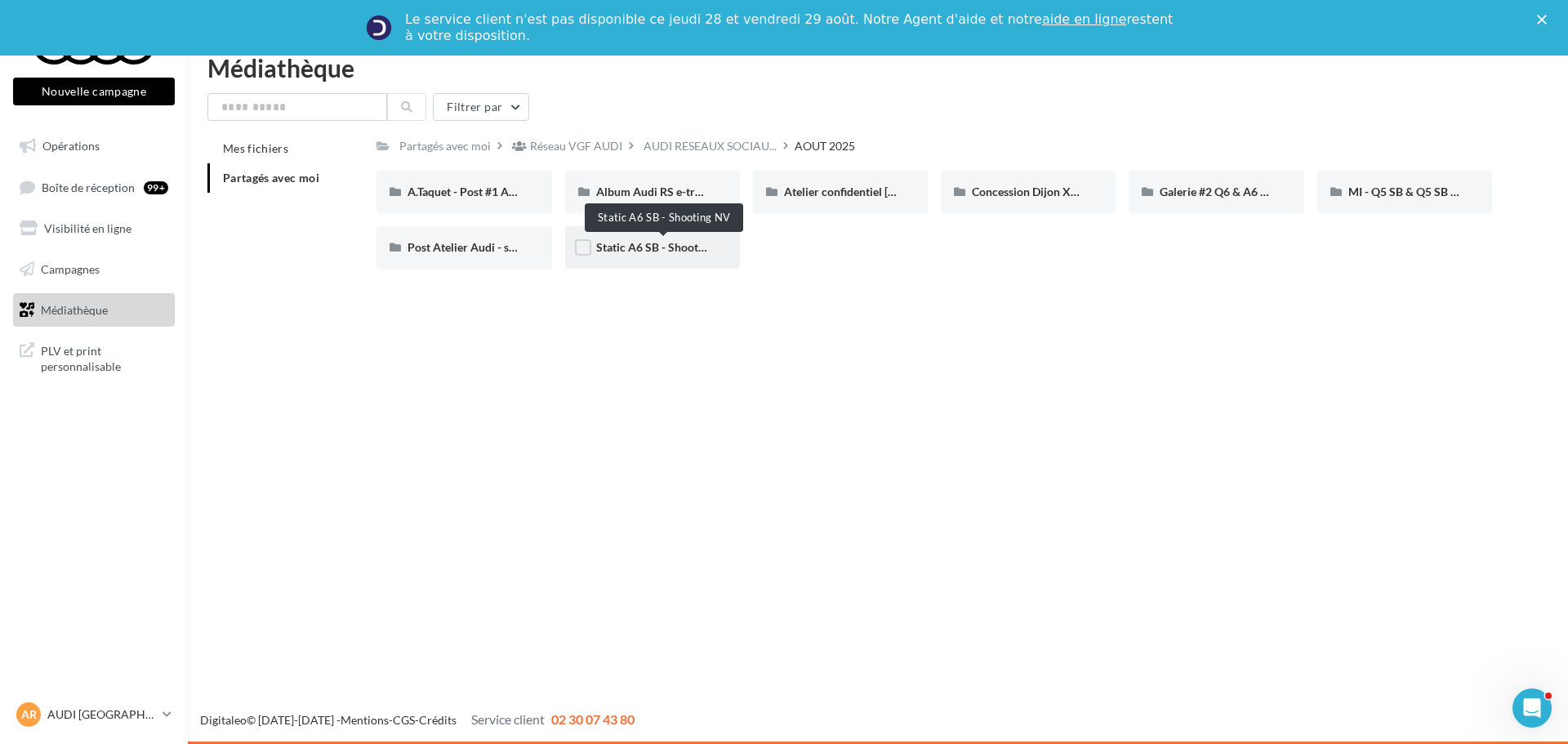
click at [644, 244] on span "Static A6 SB - Shooting NV" at bounding box center [665, 247] width 138 height 14
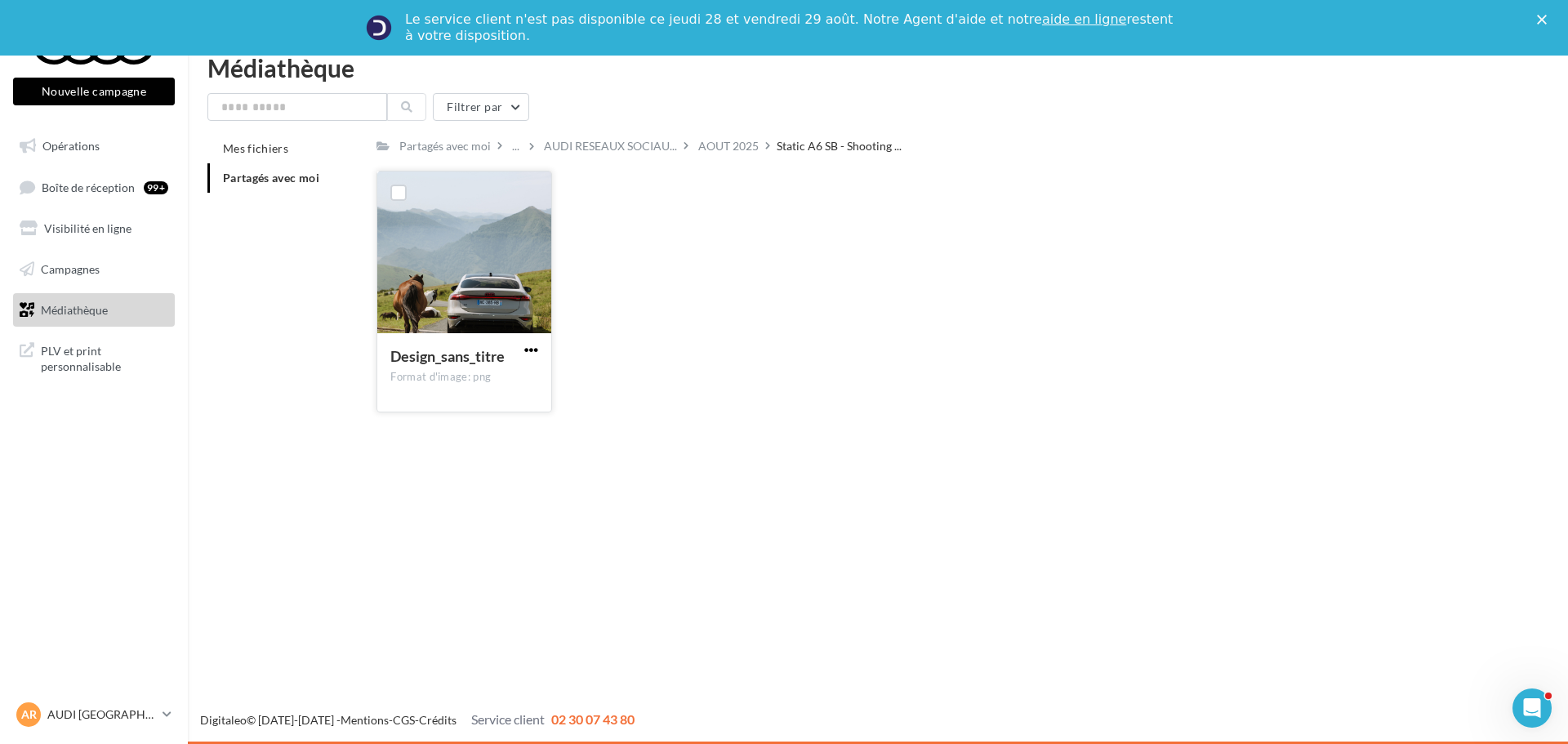
click at [530, 348] on span "button" at bounding box center [531, 350] width 14 height 14
click at [520, 381] on button "Télécharger" at bounding box center [460, 382] width 163 height 43
